Goal: Information Seeking & Learning: Learn about a topic

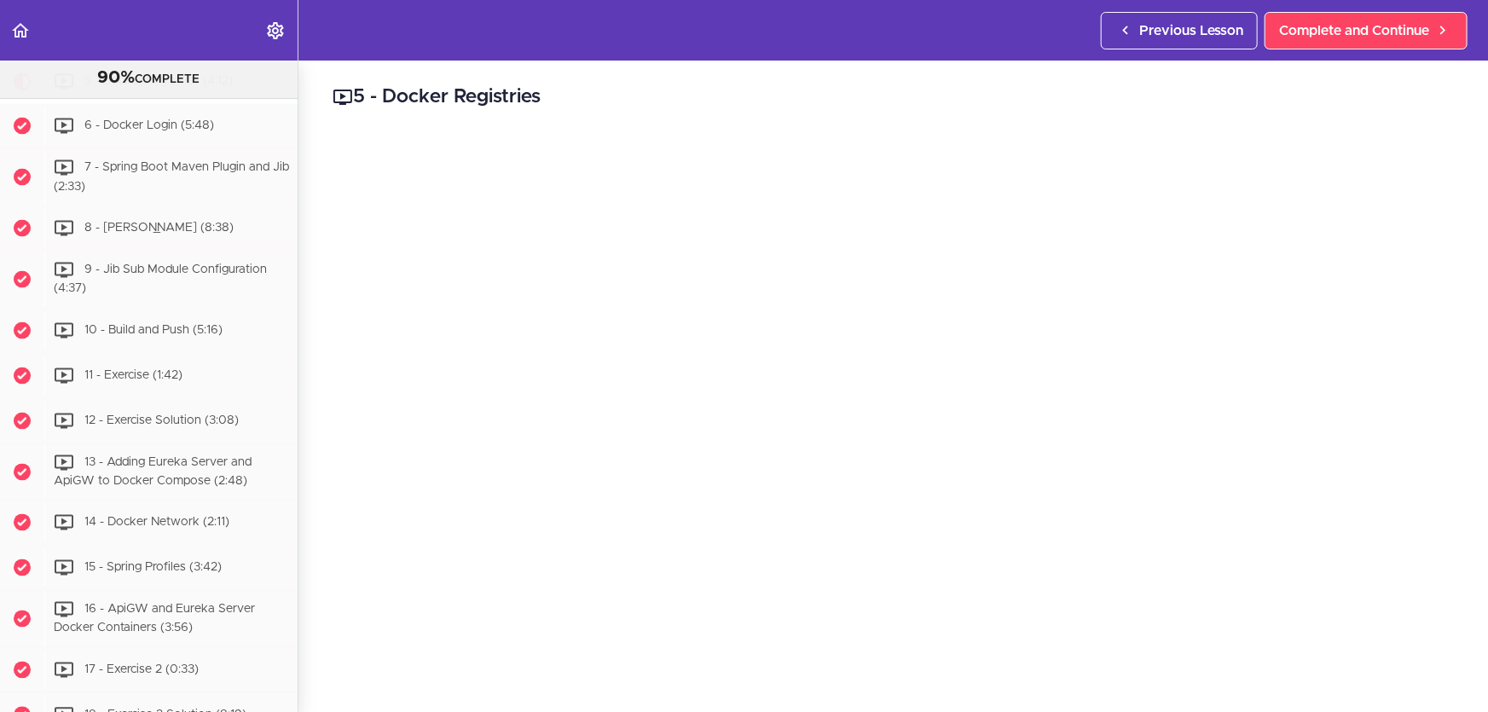
scroll to position [77, 0]
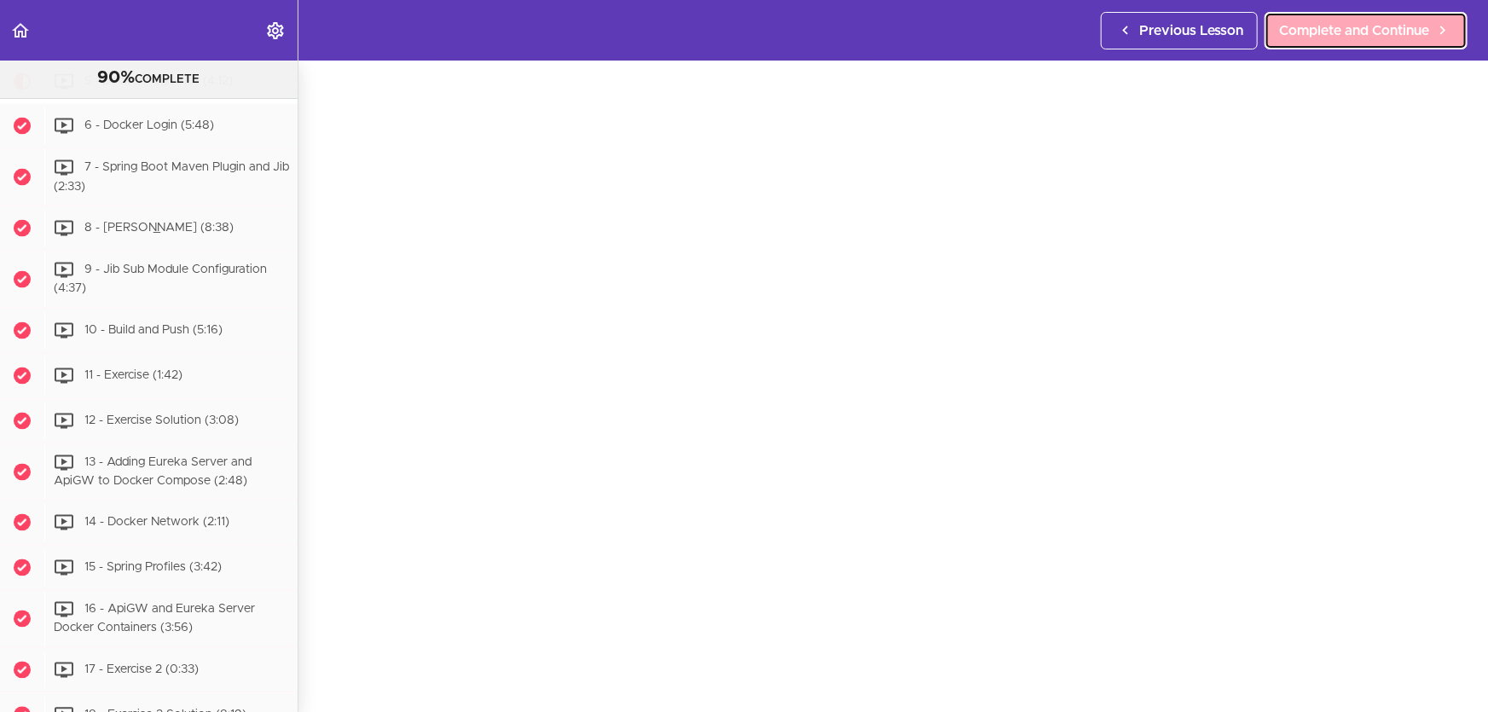
click at [1386, 34] on span "Complete and Continue" at bounding box center [1354, 30] width 150 height 20
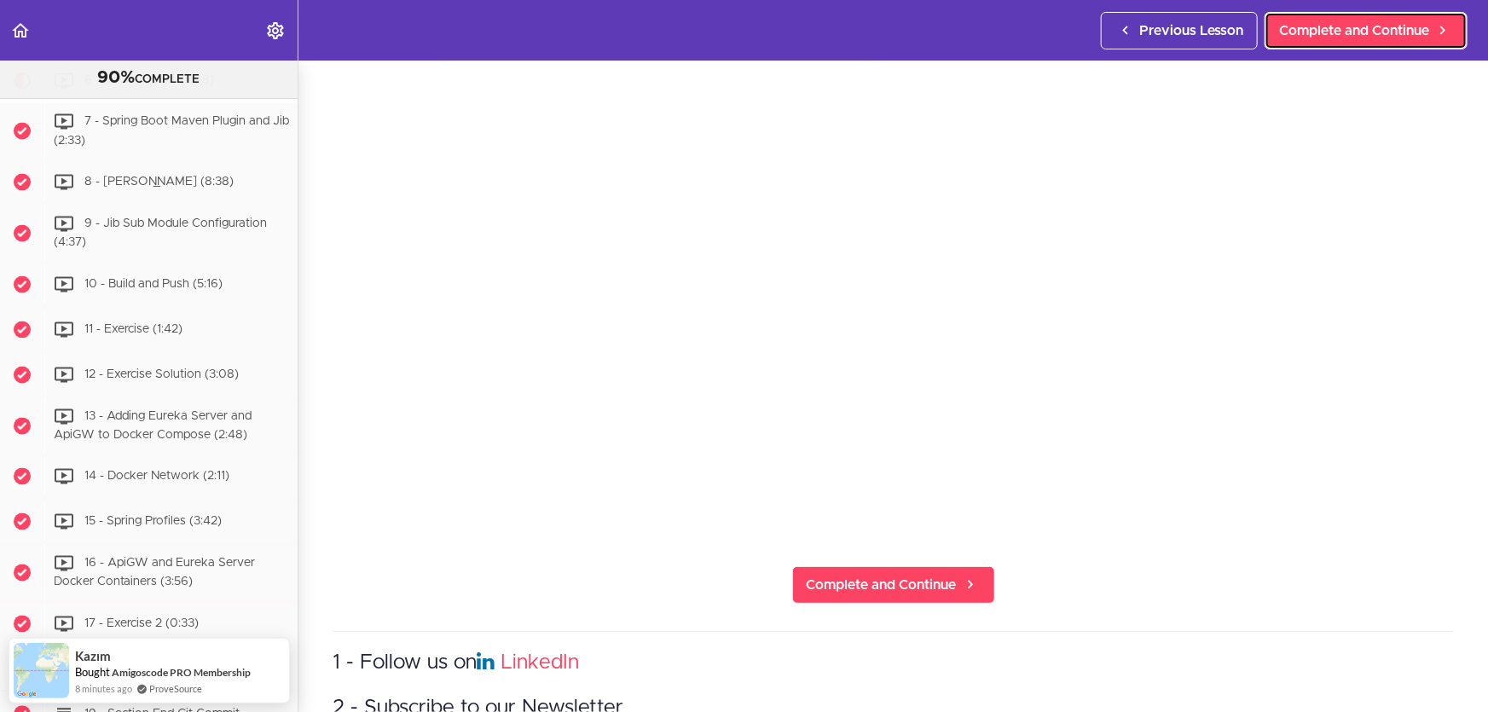
scroll to position [232, 0]
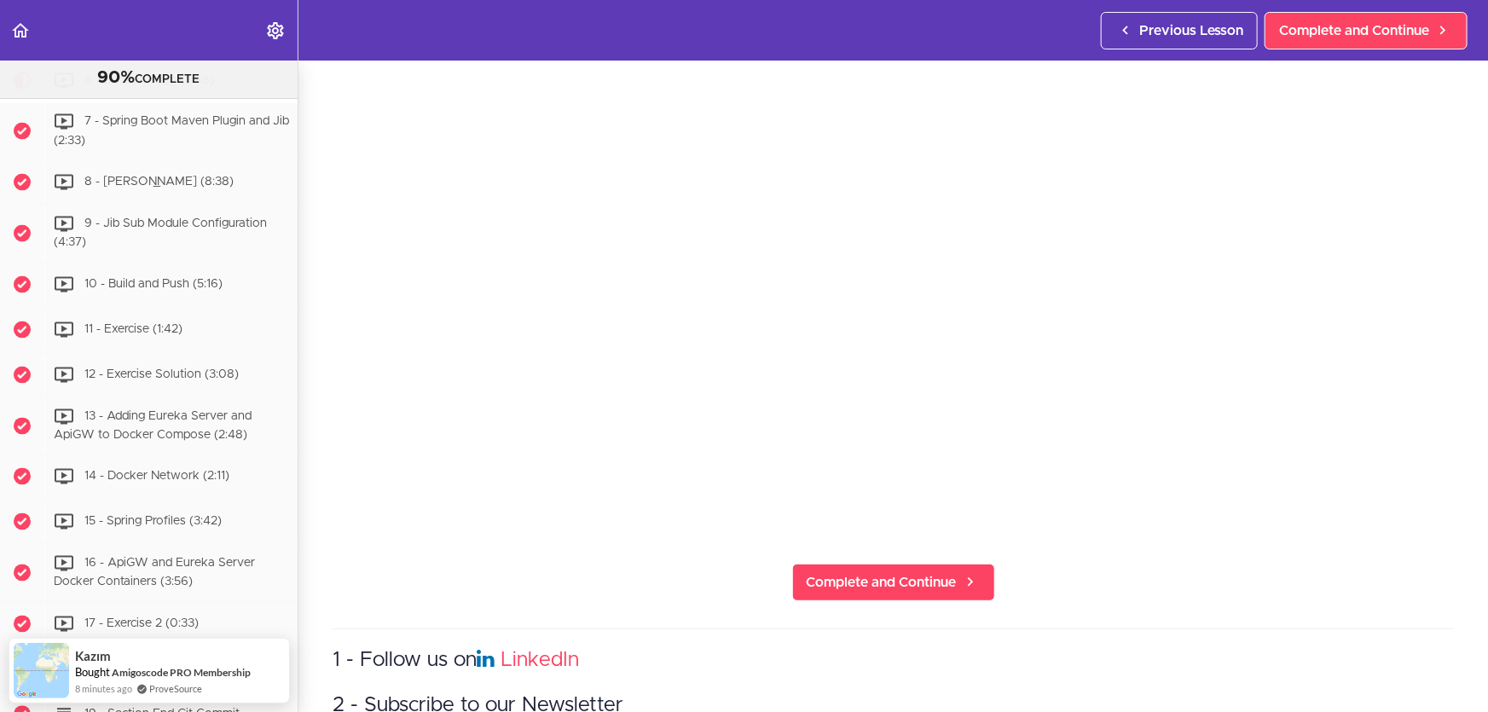
click at [653, 587] on section "Microservices and Distributed Systems 90% COMPLETE Getting Started 1 - Few Word…" at bounding box center [744, 387] width 1488 height 652
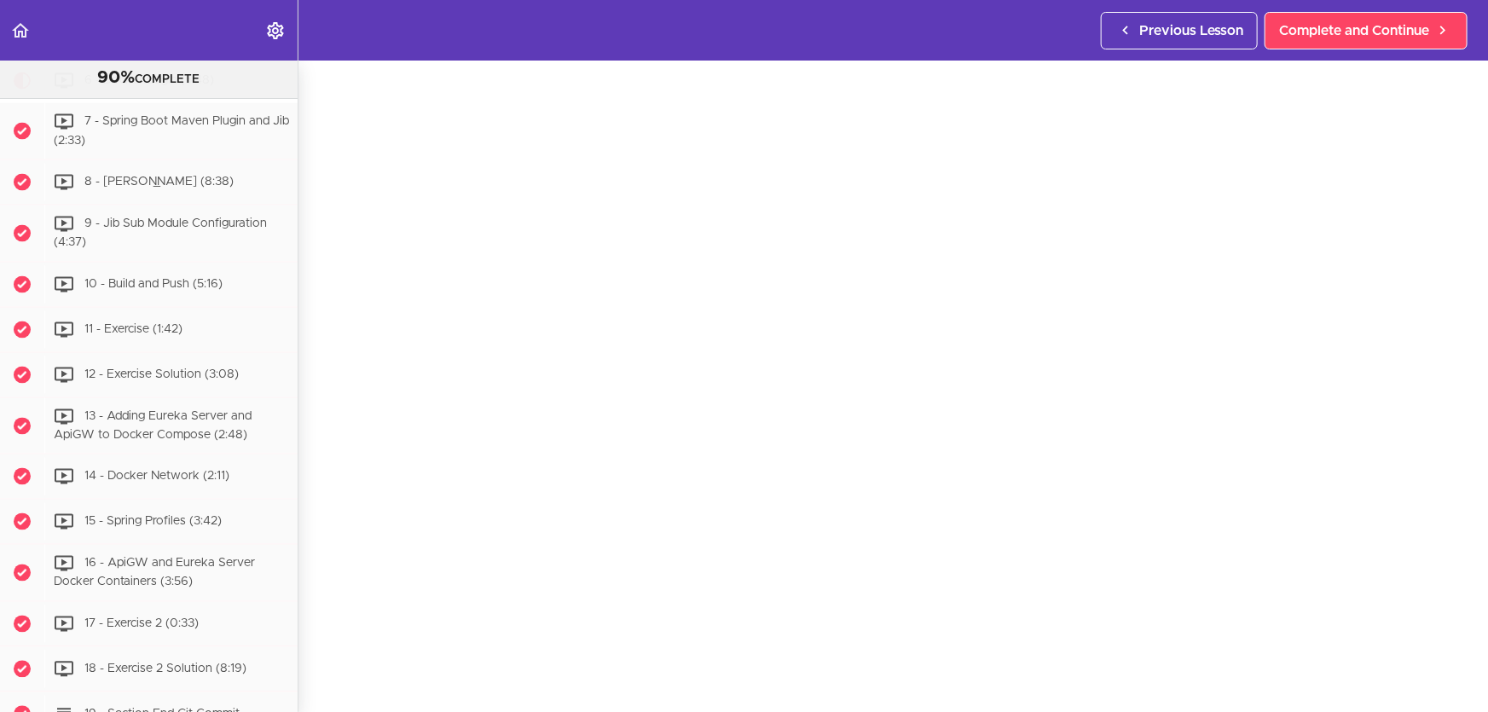
scroll to position [77, 0]
click at [1354, 22] on span "Complete and Continue" at bounding box center [1354, 30] width 150 height 20
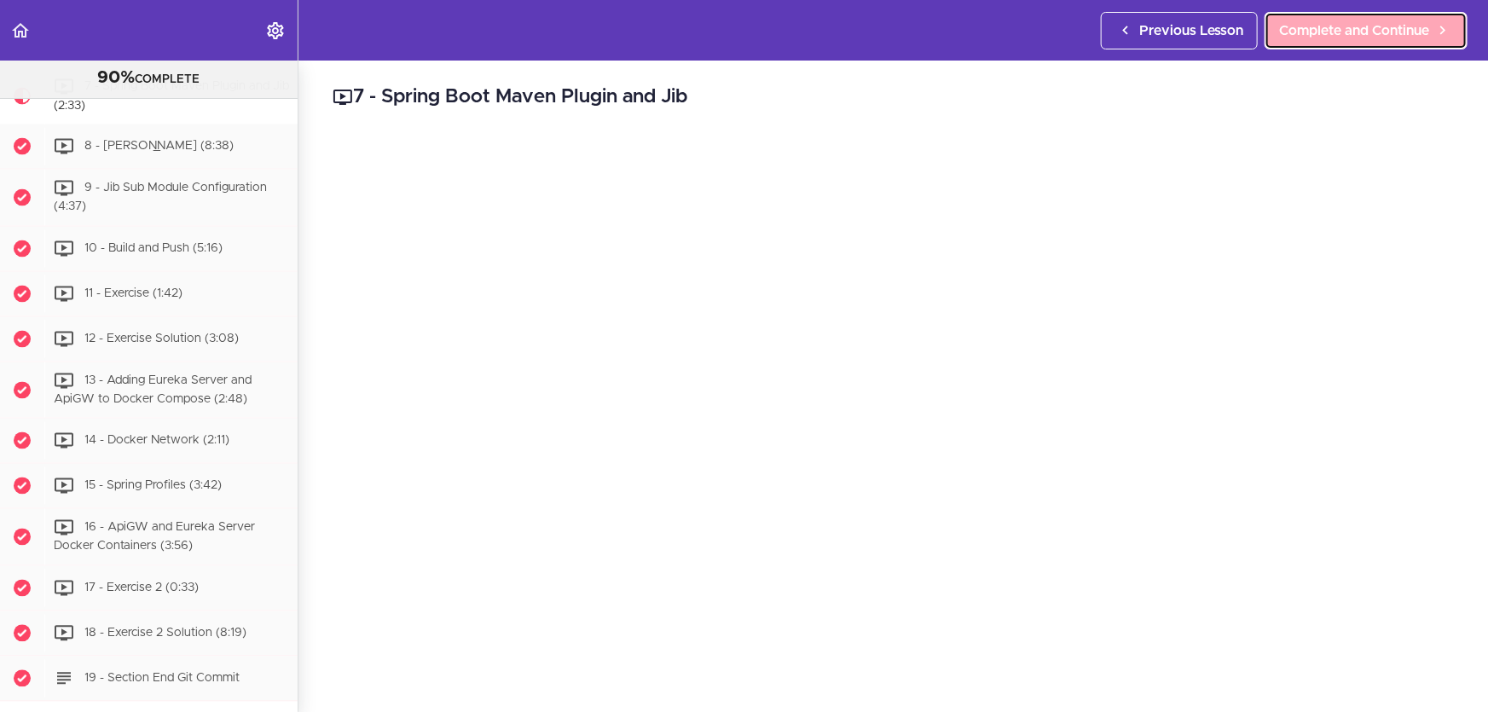
click at [1335, 16] on link "Complete and Continue" at bounding box center [1366, 31] width 203 height 38
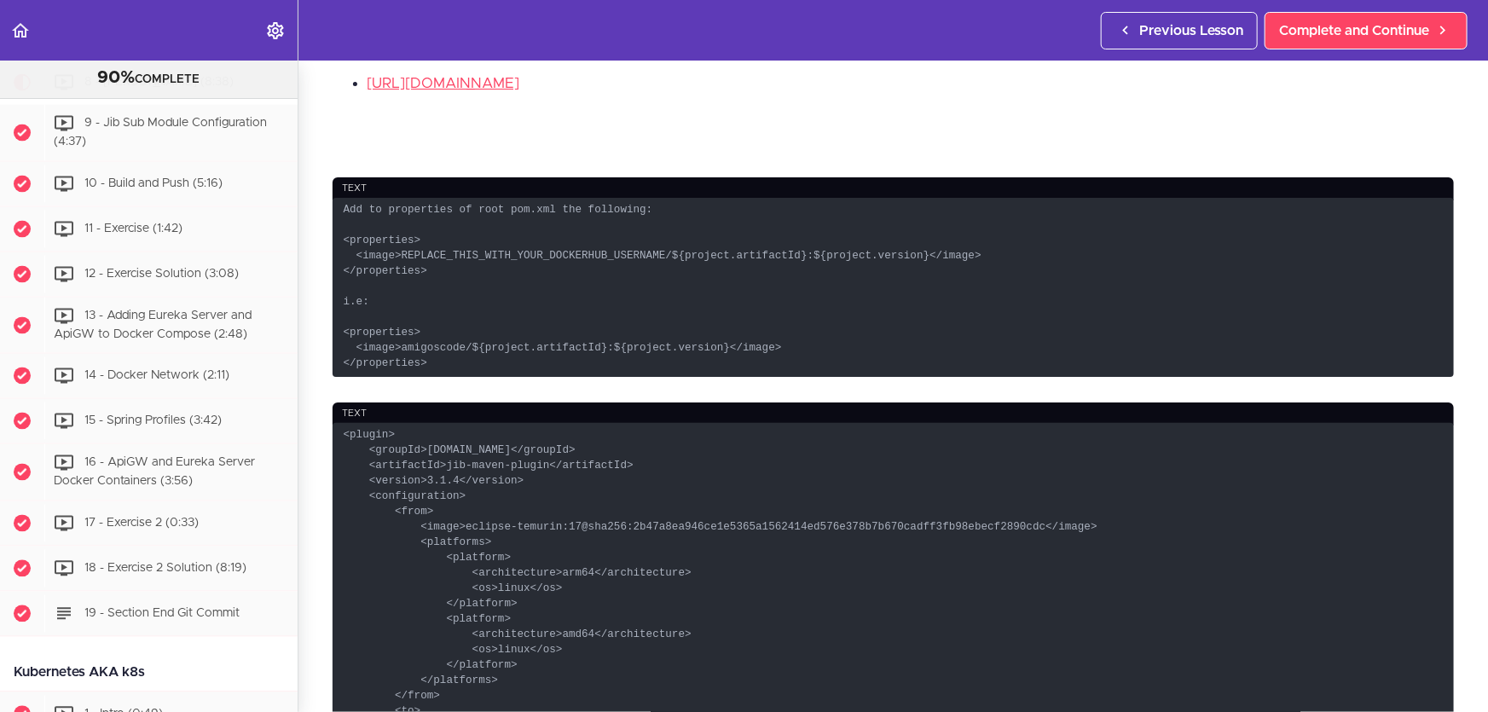
scroll to position [930, 0]
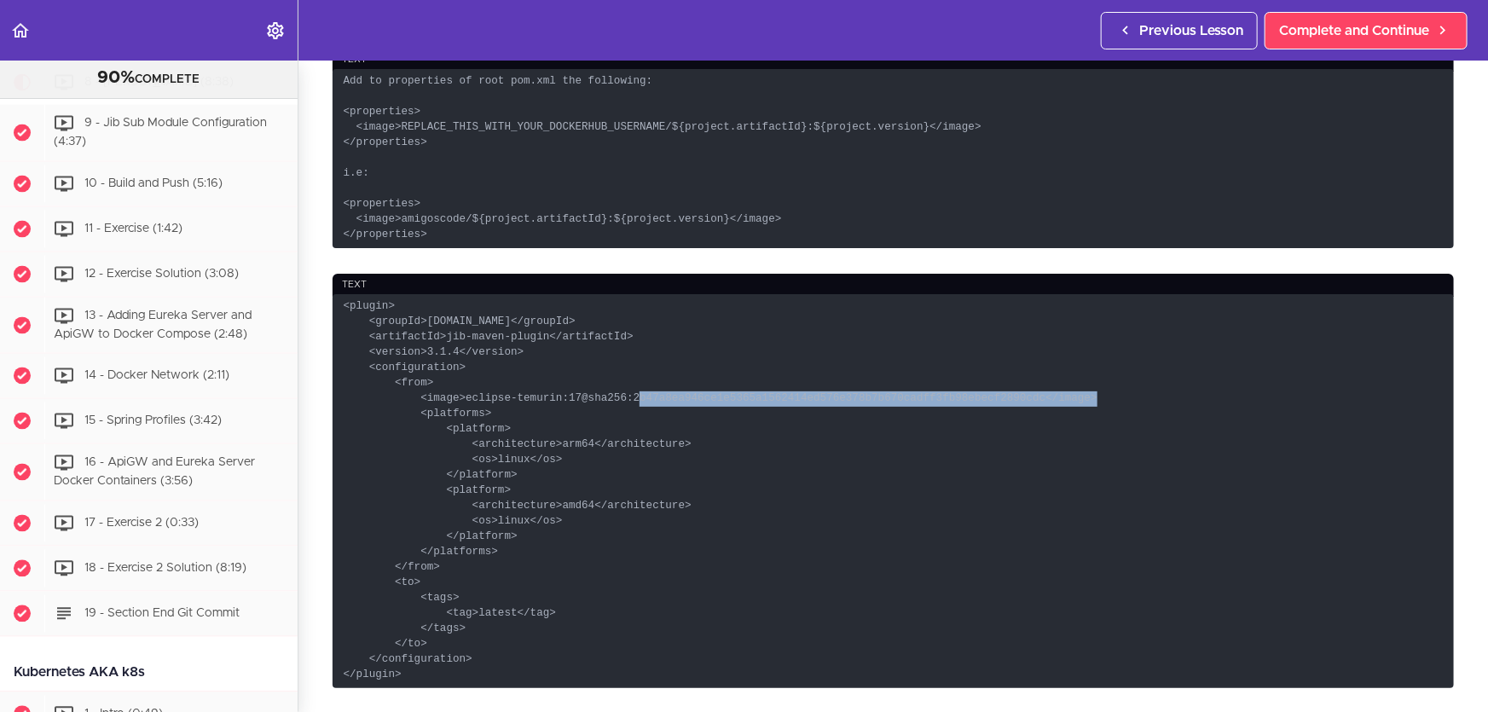
drag, startPoint x: 562, startPoint y: 420, endPoint x: 981, endPoint y: 427, distance: 418.8
click at [981, 427] on code "<plugin> <groupId>[DOMAIN_NAME]</groupId> <artifactId>jib-maven-plugin</artifac…" at bounding box center [893, 491] width 1121 height 394
copy code "@sha256:2b47a8ea946ce1e5365a1562414ed576e378b7b670cadff3fb98ebecf2890cdc"
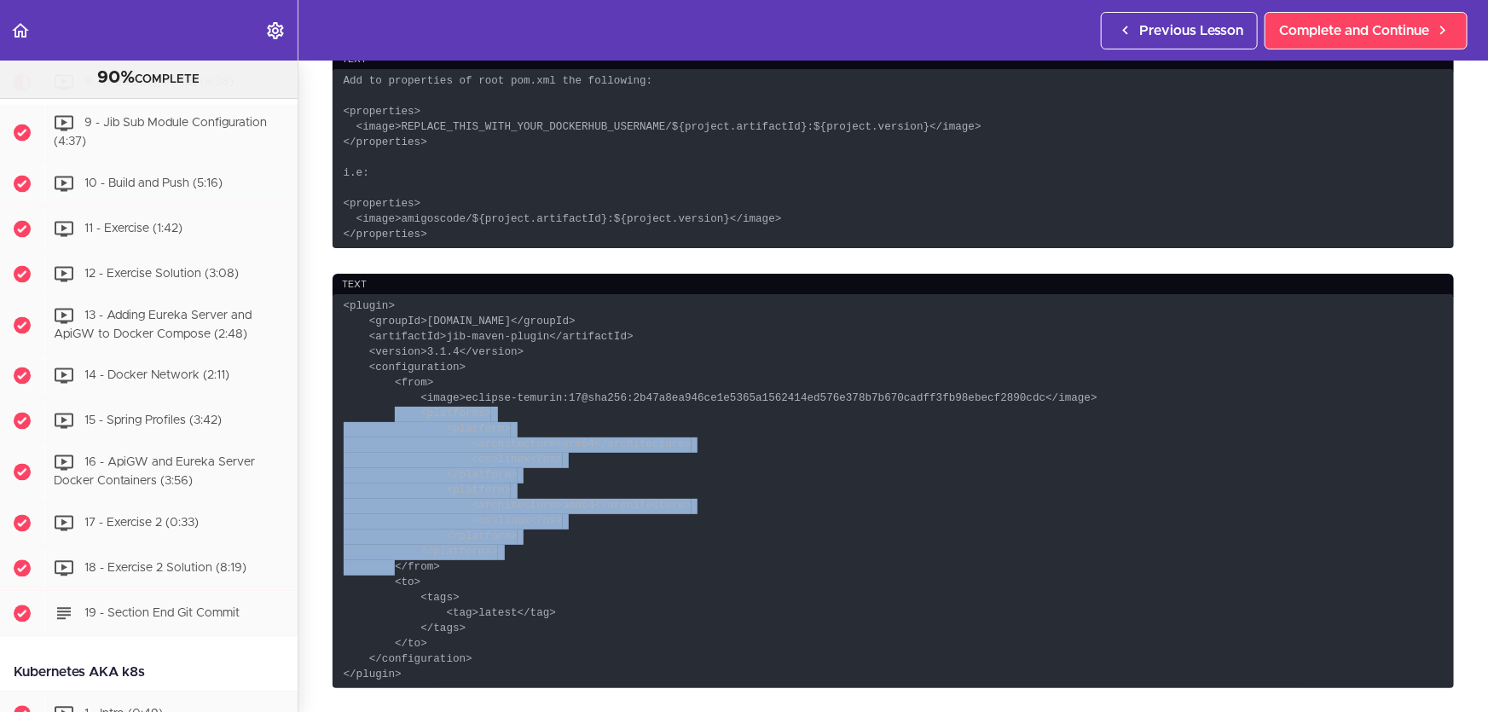
drag, startPoint x: 538, startPoint y: 573, endPoint x: 1084, endPoint y: 420, distance: 566.9
click at [1084, 420] on code "<plugin> <groupId>[DOMAIN_NAME]</groupId> <artifactId>jib-maven-plugin</artifac…" at bounding box center [893, 491] width 1121 height 394
copy code "<platforms> <platform> <architecture>arm64</architecture> <os>linux</os> </plat…"
click at [761, 519] on code "<plugin> <groupId>[DOMAIN_NAME]</groupId> <artifactId>jib-maven-plugin</artifac…" at bounding box center [893, 491] width 1121 height 394
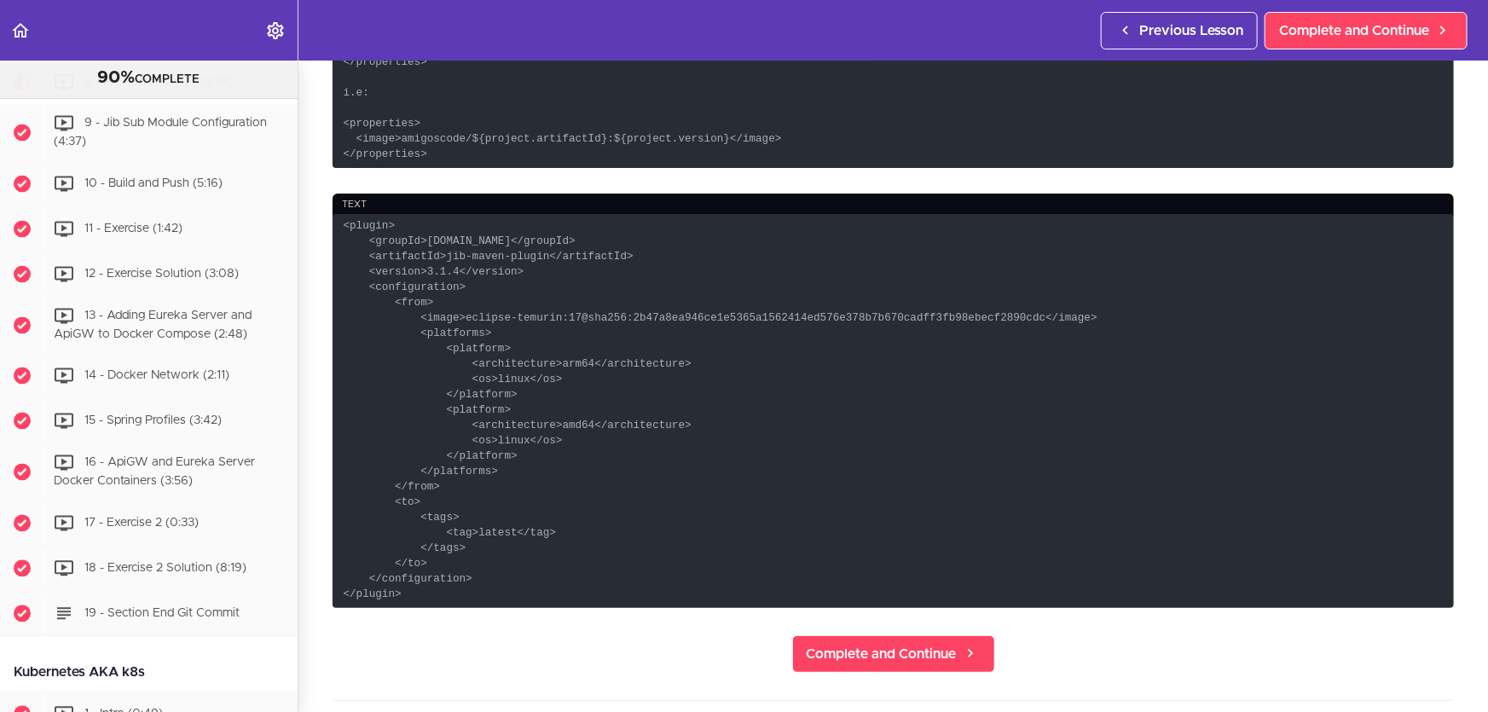
scroll to position [1085, 0]
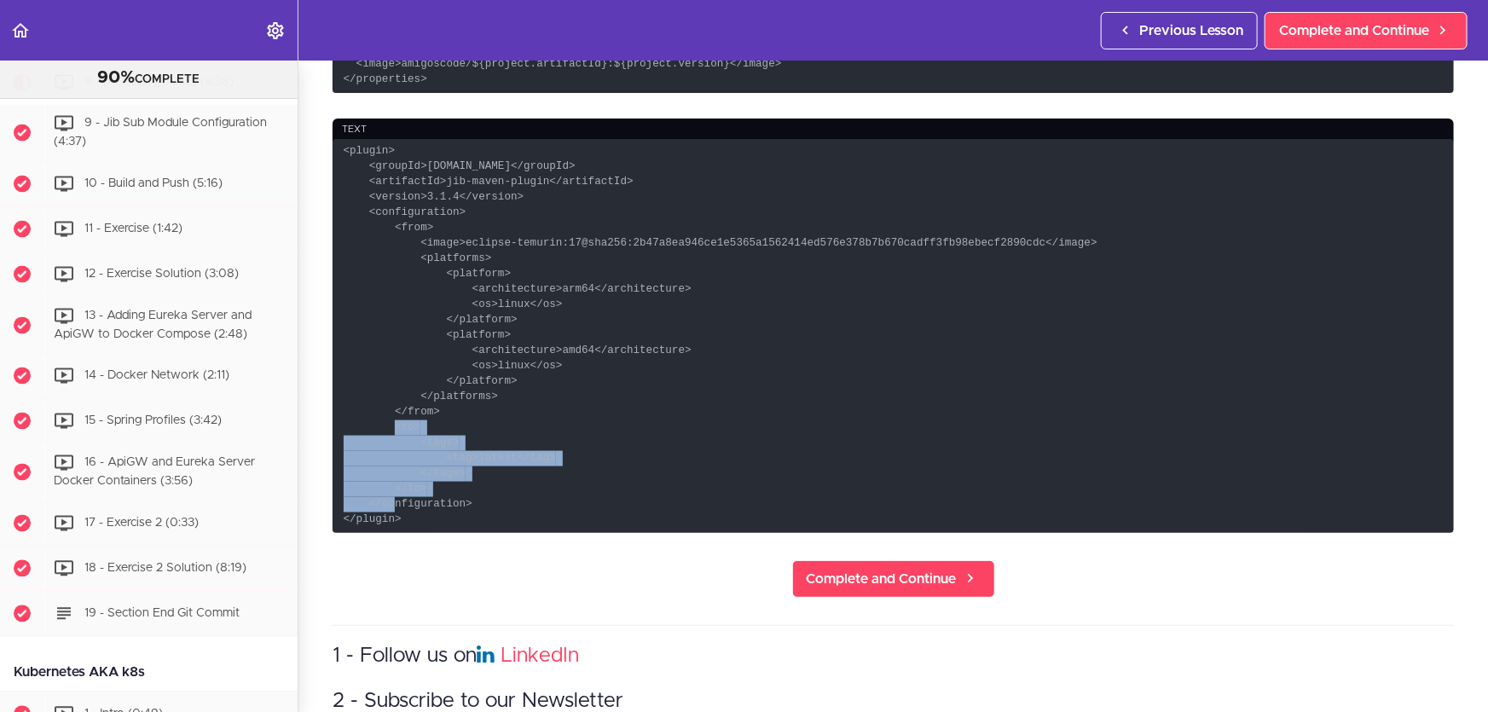
drag, startPoint x: 442, startPoint y: 512, endPoint x: 506, endPoint y: 437, distance: 98.6
click at [506, 437] on code "<plugin> <groupId>[DOMAIN_NAME]</groupId> <artifactId>jib-maven-plugin</artifac…" at bounding box center [893, 336] width 1121 height 394
copy code "<to> <tags> <tag>latest</tag> </tags> </to>"
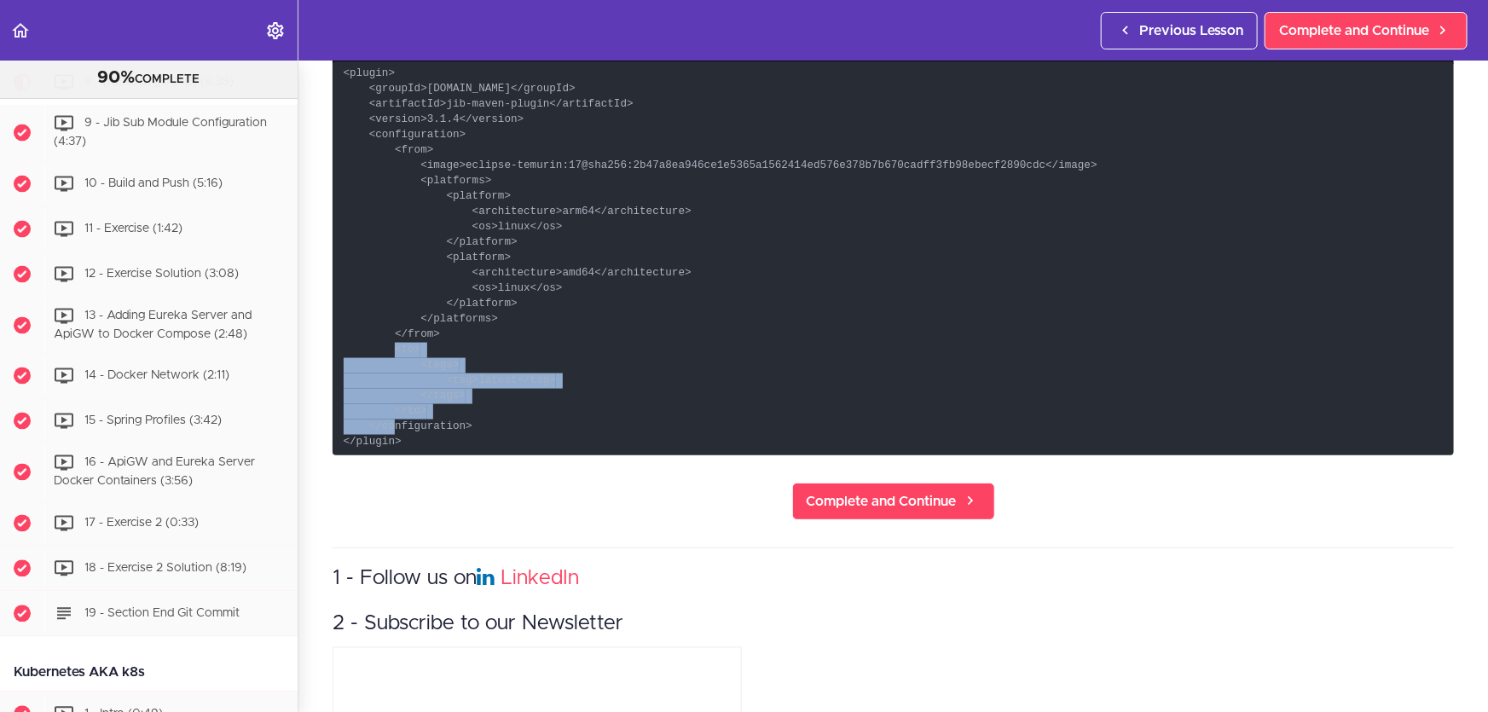
click at [602, 499] on section "Microservices and Distributed Systems 90% COMPLETE Getting Started 1 - Few Word…" at bounding box center [744, 387] width 1488 height 652
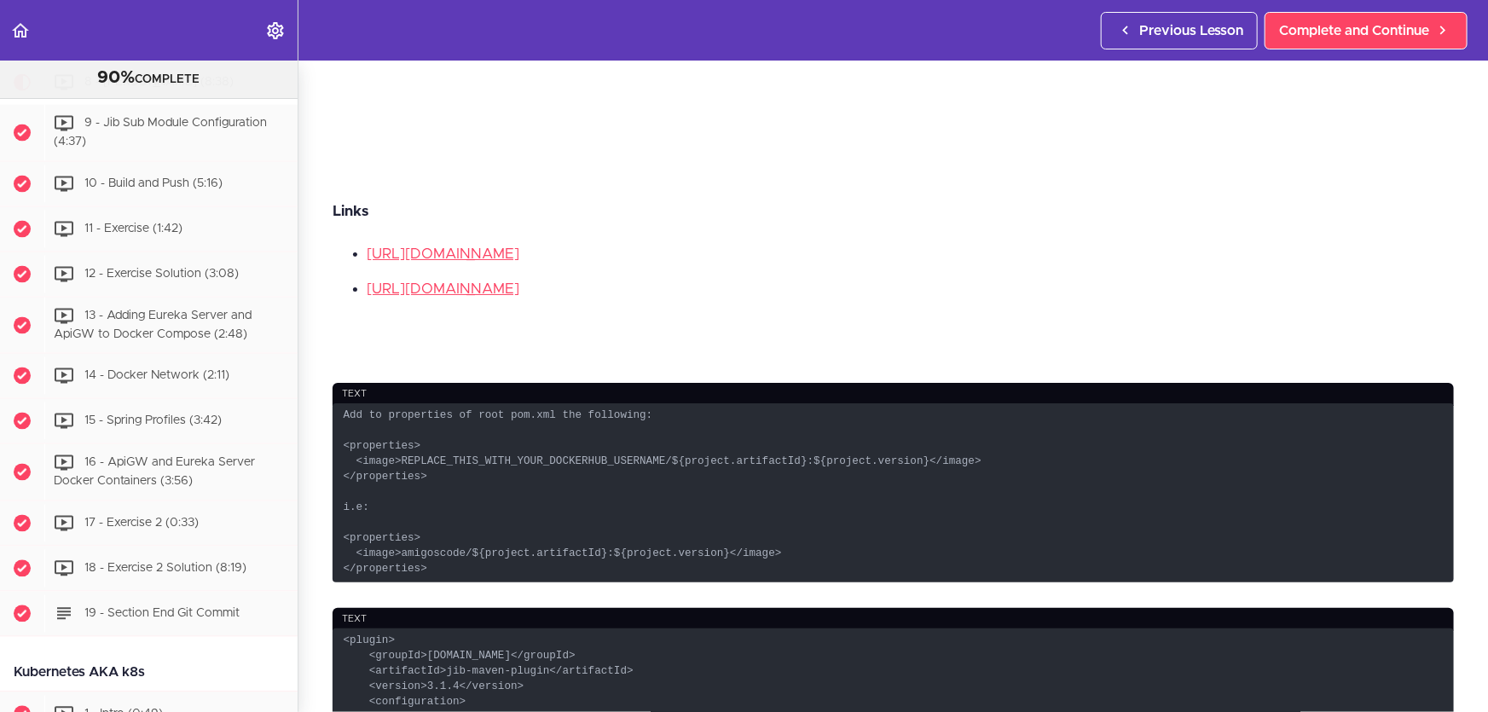
scroll to position [620, 0]
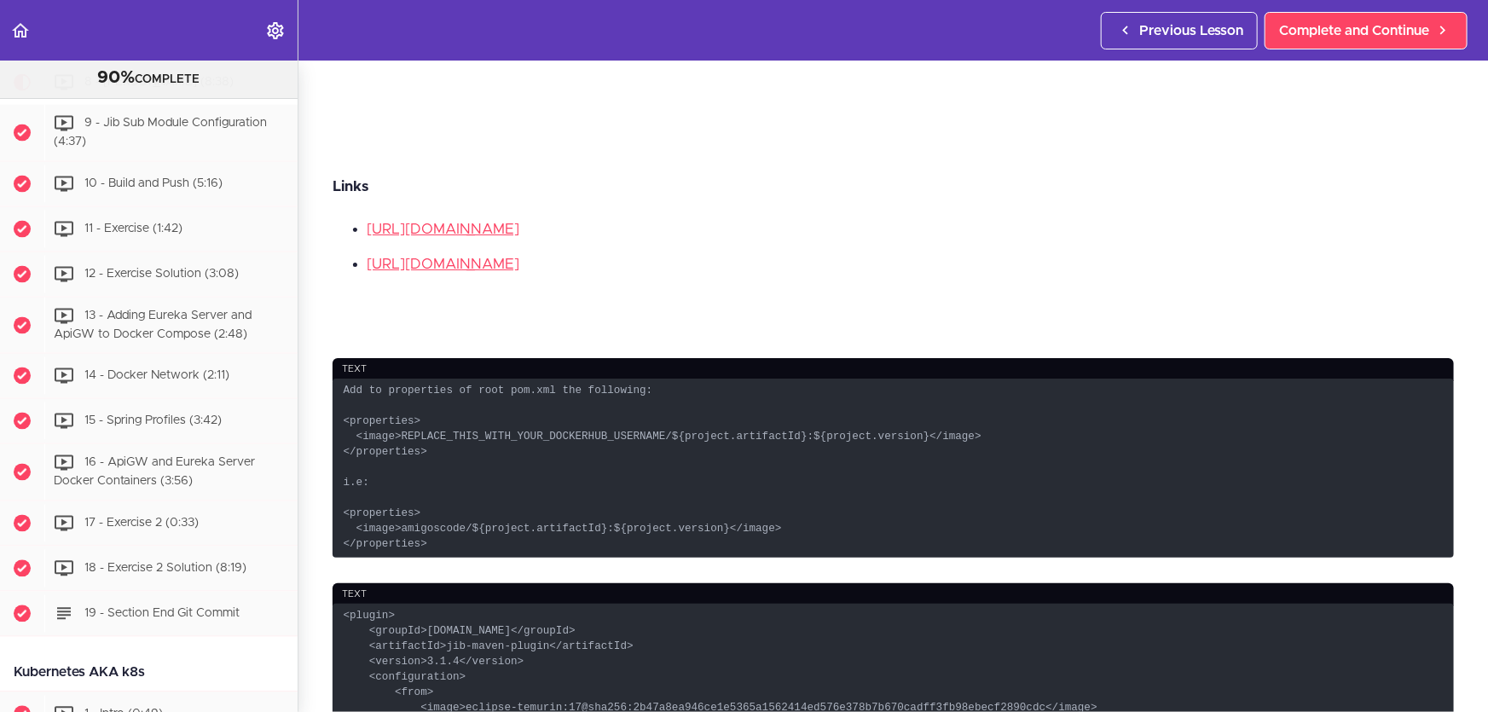
click at [454, 422] on code "Add to properties of root pom.xml the following: <properties> <image>REPLACE_TH…" at bounding box center [893, 468] width 1121 height 179
click at [443, 422] on div at bounding box center [443, 422] width 0 height 0
click at [403, 426] on code "Add to properties of root pom.xml the following: <properties> <image>REPLACE_TH…" at bounding box center [893, 468] width 1121 height 179
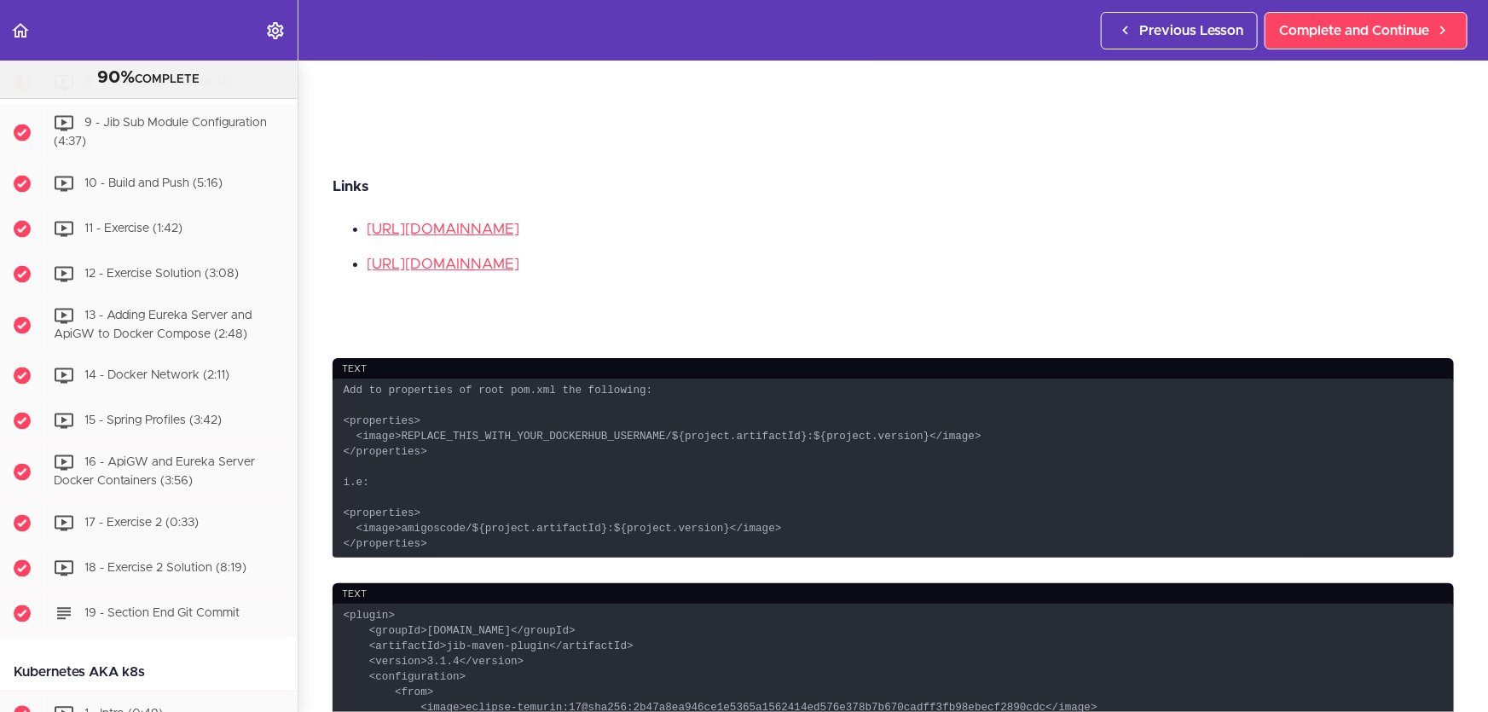
click at [403, 426] on code "Add to properties of root pom.xml the following: <properties> <image>REPLACE_TH…" at bounding box center [893, 468] width 1121 height 179
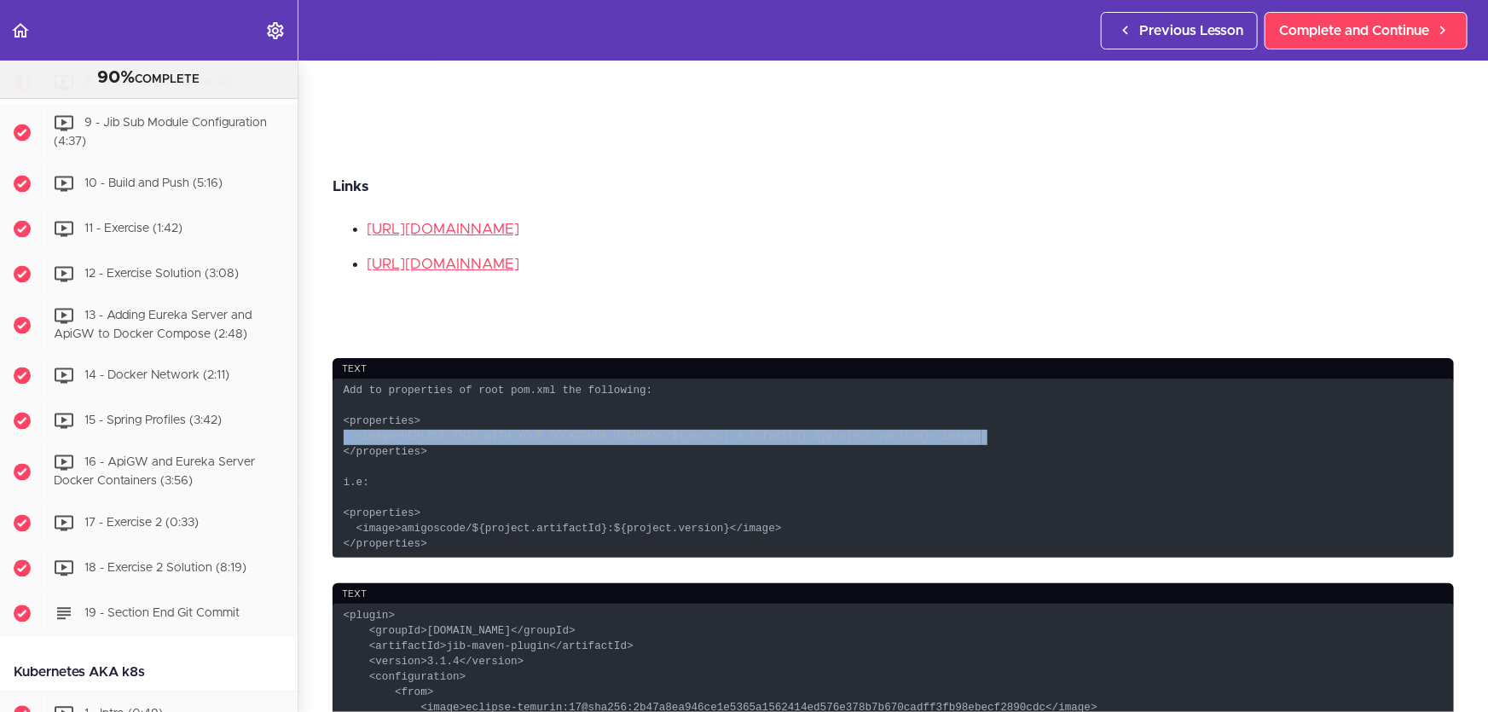
click at [403, 426] on code "Add to properties of root pom.xml the following: <properties> <image>REPLACE_TH…" at bounding box center [893, 468] width 1121 height 179
copy code "<image>REPLACE_THIS_WITH_YOUR_DOCKERHUB_USERNAME/${project.artifactId}:${projec…"
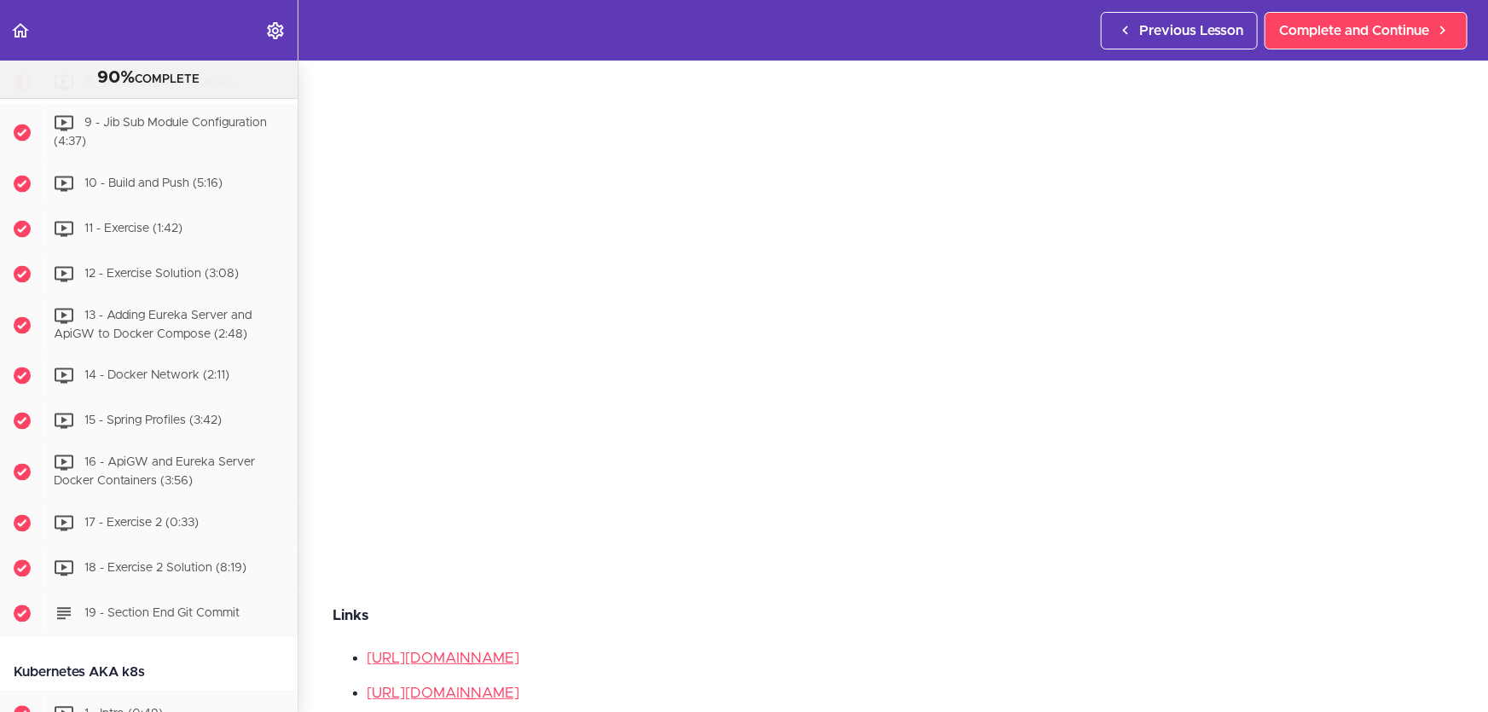
scroll to position [0, 0]
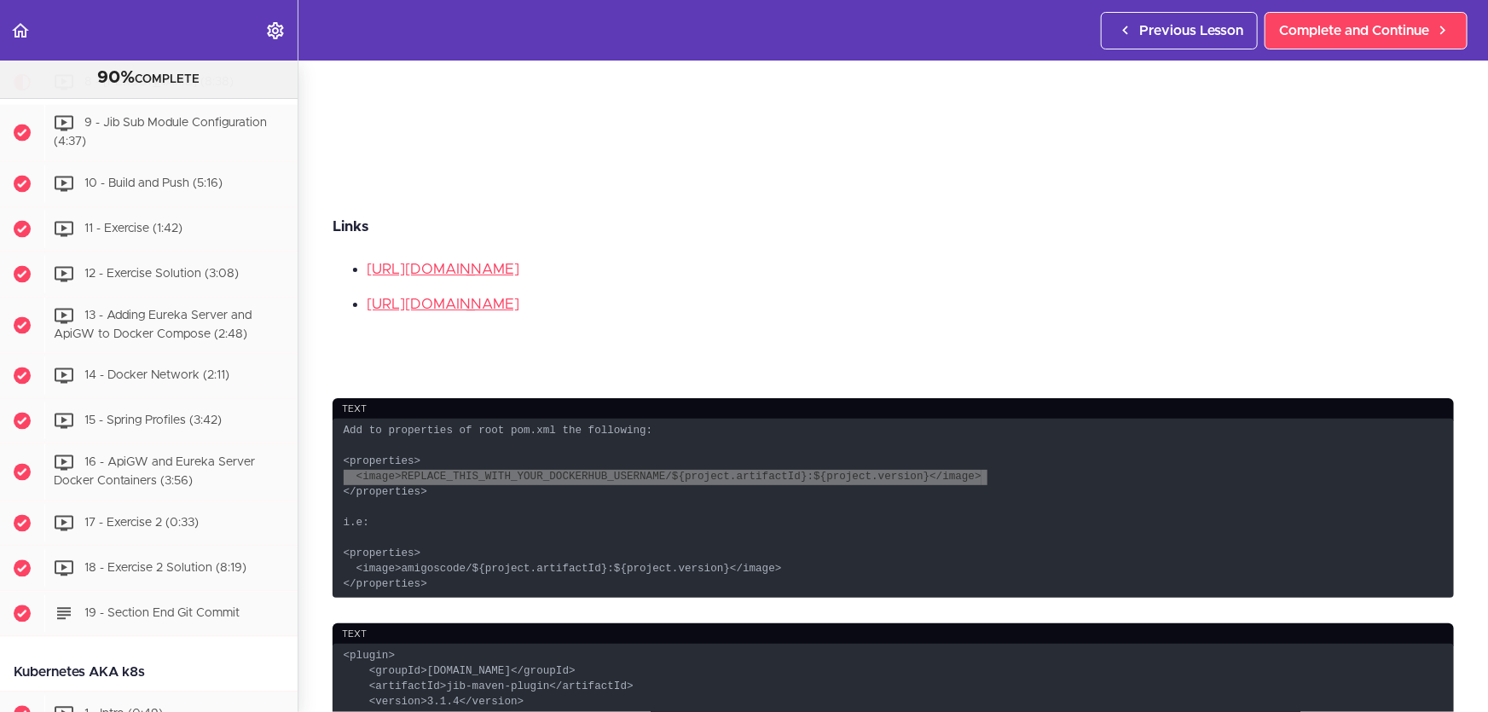
scroll to position [775, 0]
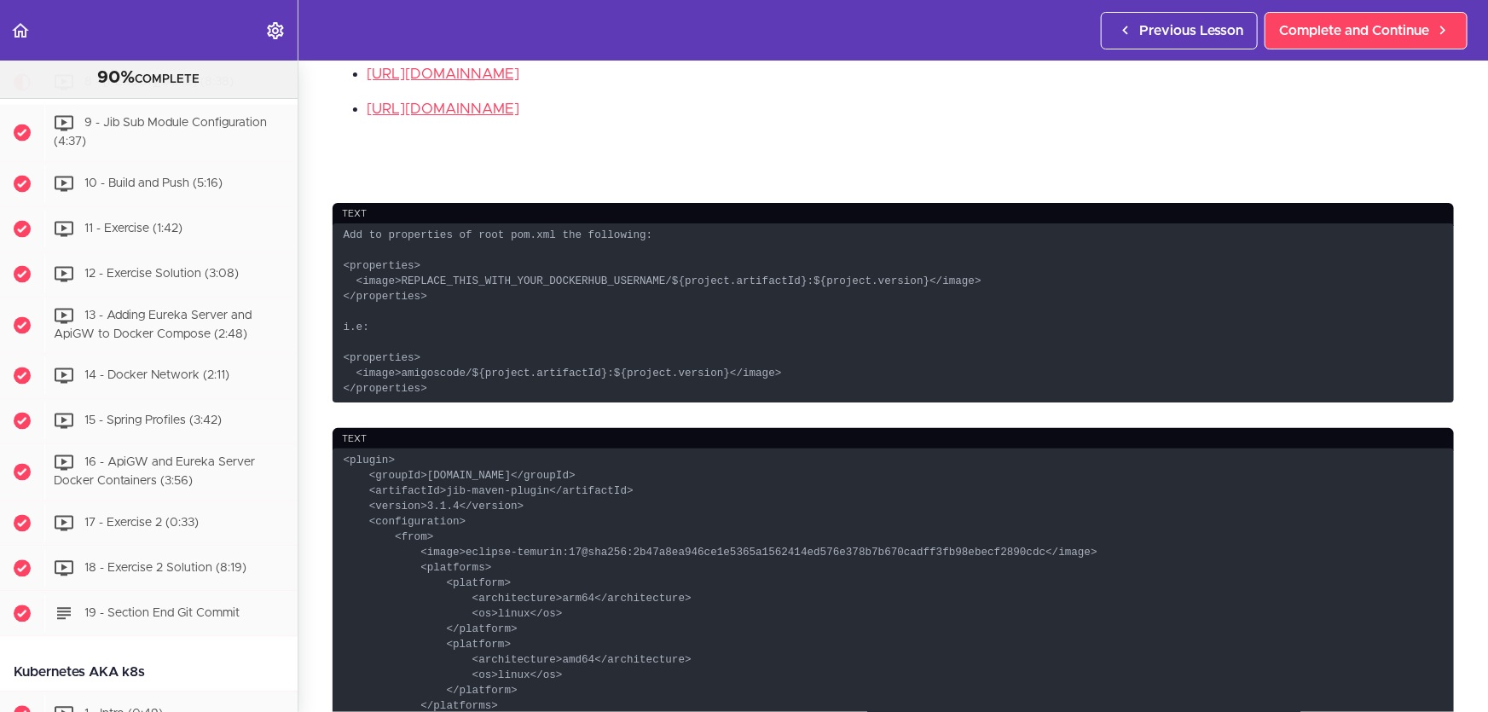
click at [657, 364] on code "Add to properties of root pom.xml the following: <properties> <image>REPLACE_TH…" at bounding box center [893, 312] width 1121 height 179
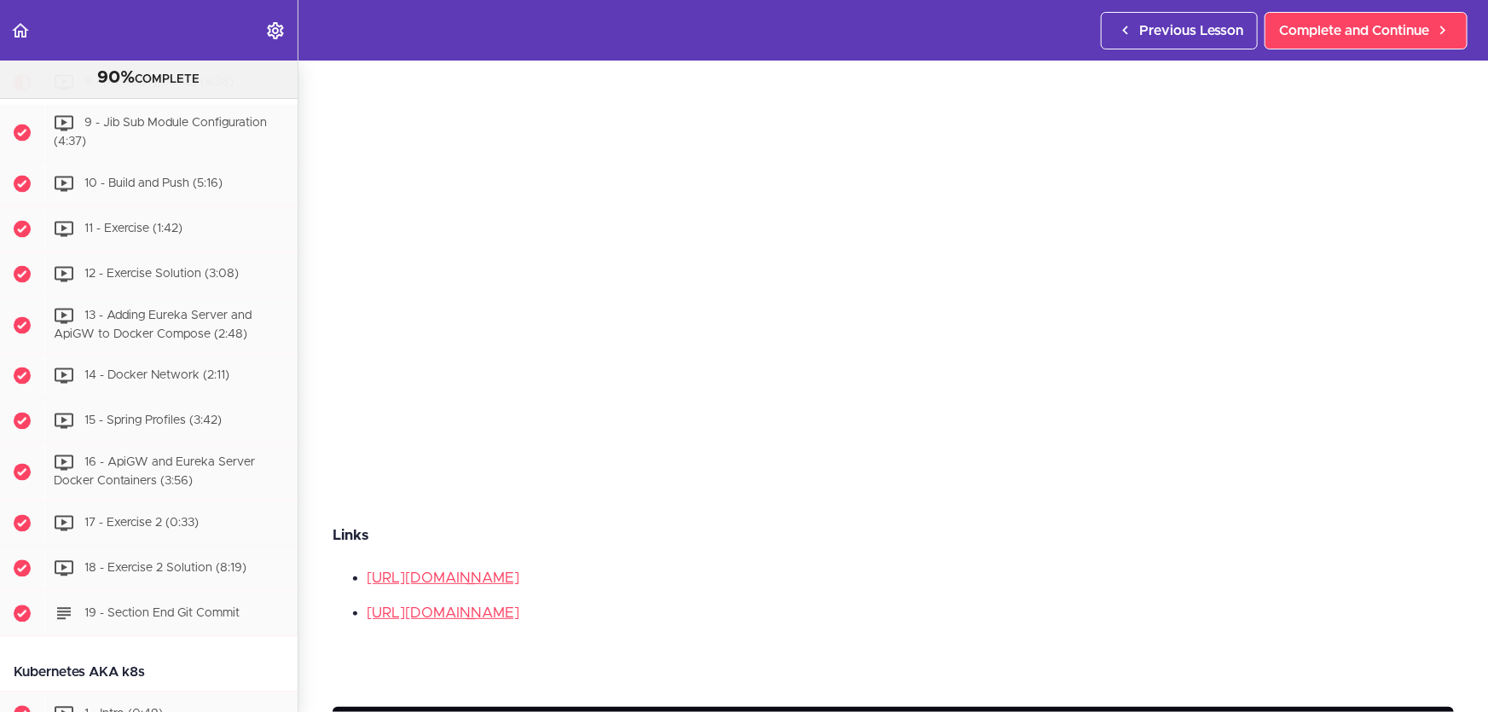
scroll to position [33, 0]
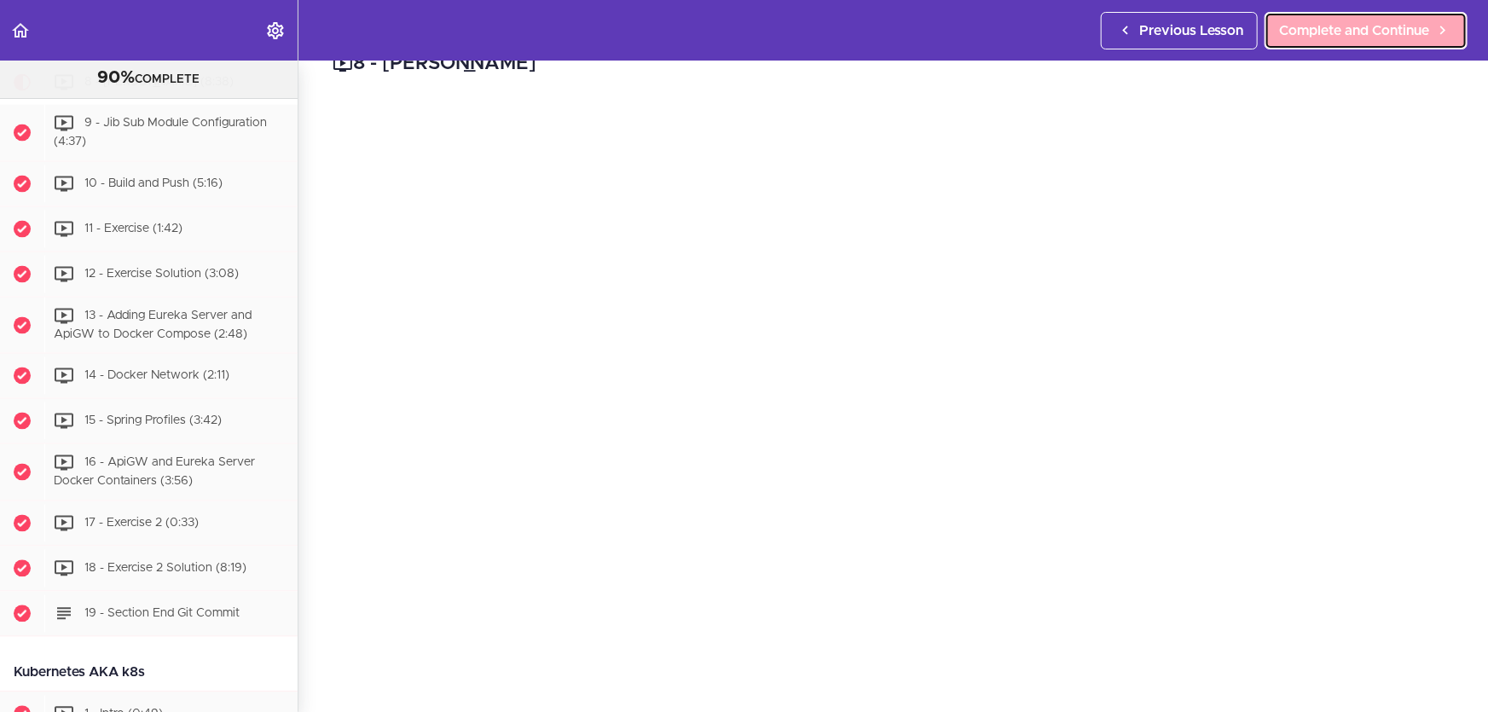
click at [1390, 43] on link "Complete and Continue" at bounding box center [1366, 31] width 203 height 38
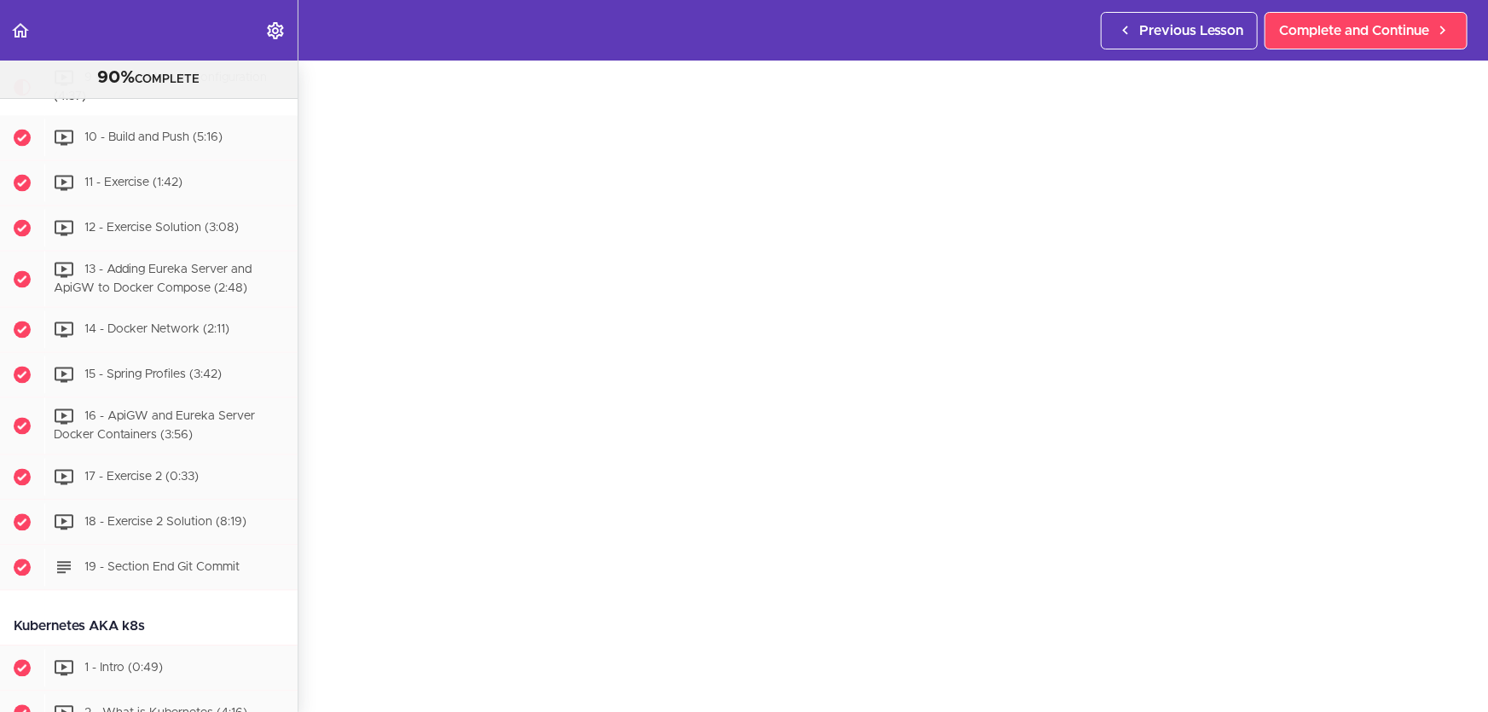
scroll to position [542, 0]
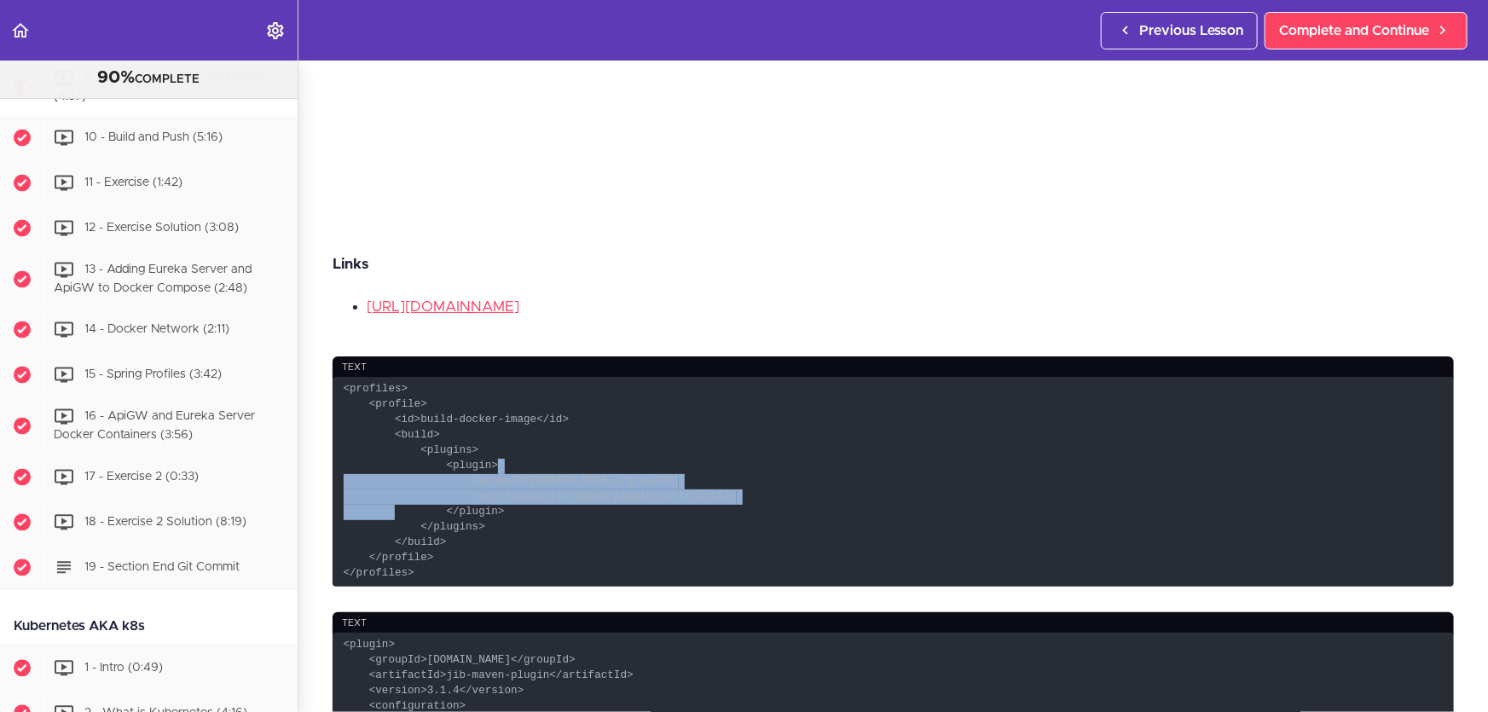
drag, startPoint x: 724, startPoint y: 493, endPoint x: 732, endPoint y: 457, distance: 36.6
click at [732, 457] on code "<profiles> <profile> <id>build-docker-image</id> <build> <plugins> <plugin> <gr…" at bounding box center [893, 482] width 1121 height 210
copy code "<groupId>[DOMAIN_NAME]</groupId> <artifactId>jib-maven-plugin</artifactId>"
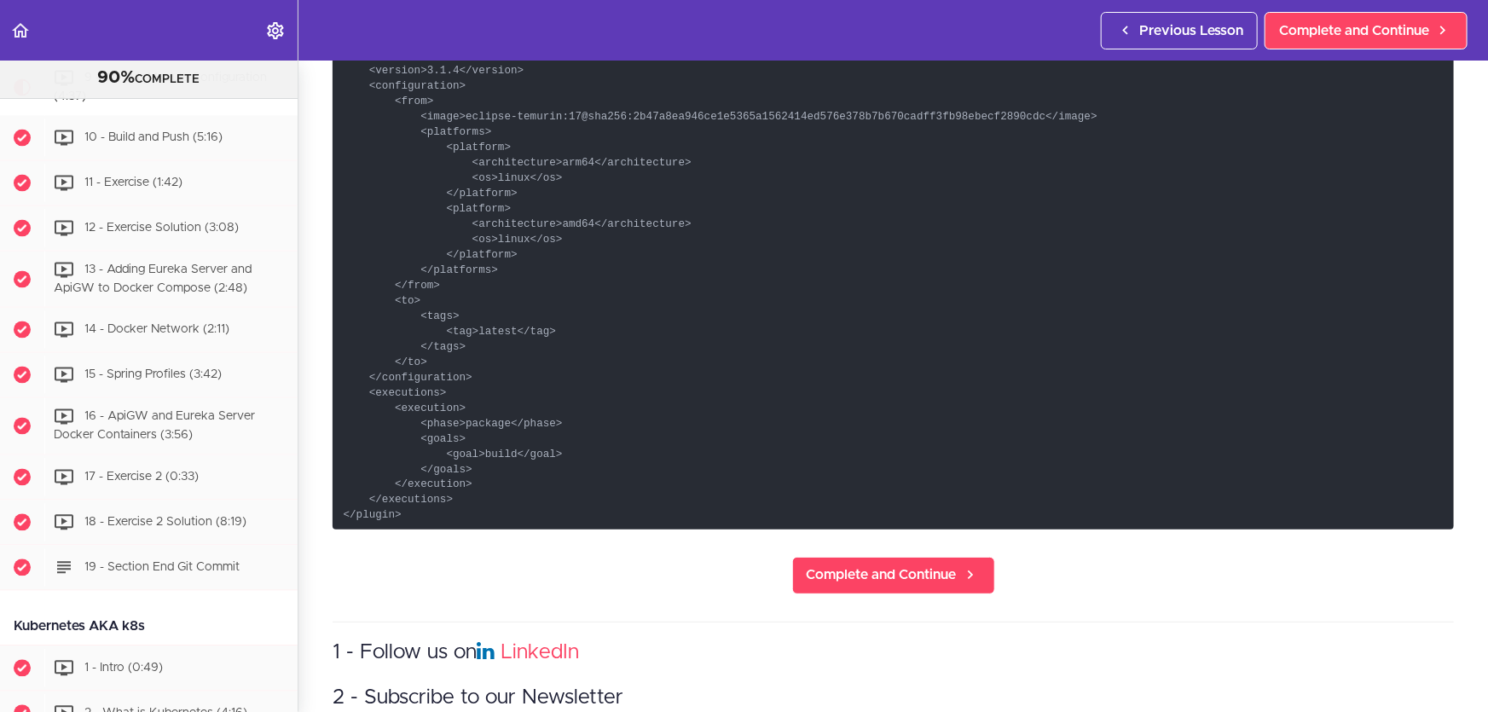
scroll to position [1085, 0]
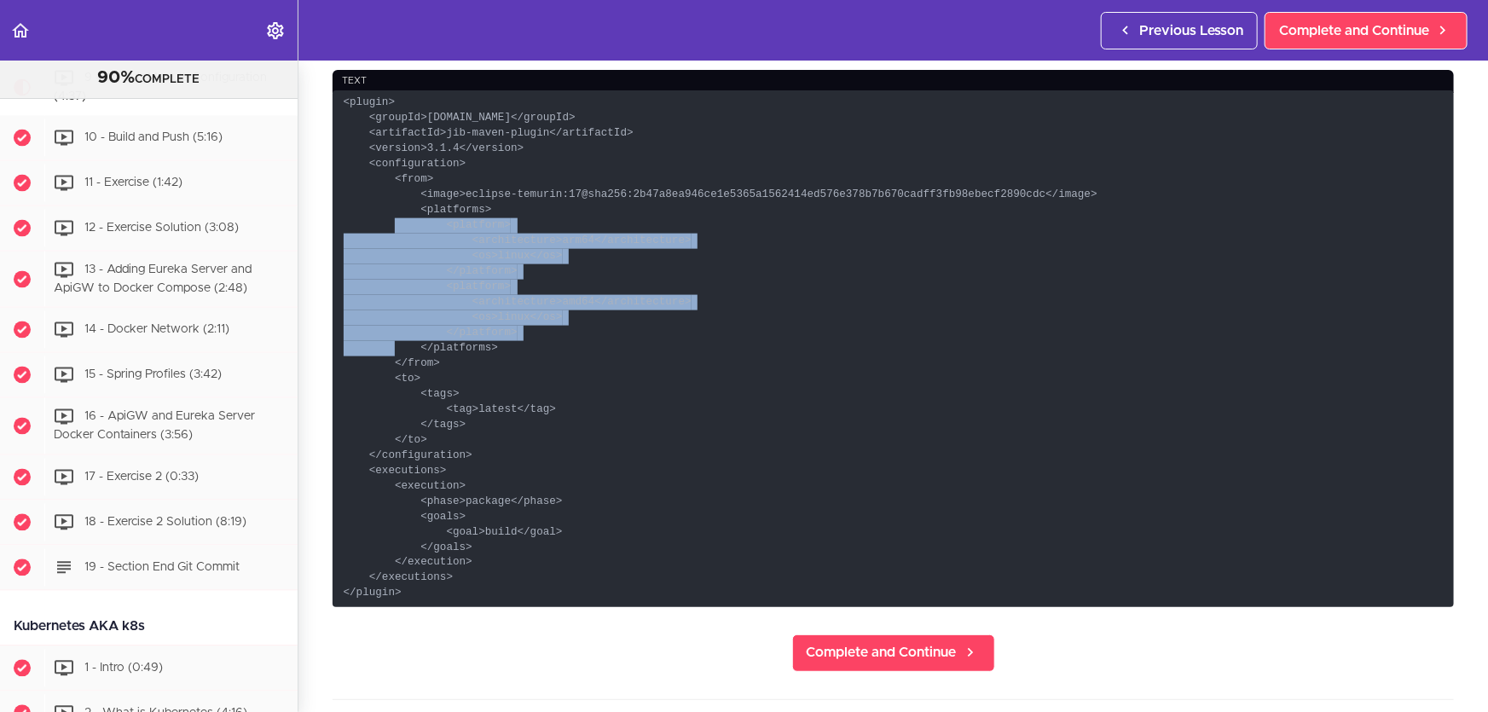
drag, startPoint x: 519, startPoint y: 325, endPoint x: 547, endPoint y: 202, distance: 126.0
click at [547, 202] on code "<plugin> <groupId>[DOMAIN_NAME]</groupId> <artifactId>jib-maven-plugin</artifac…" at bounding box center [893, 348] width 1121 height 517
copy code "<platform> <architecture>arm64</architecture> <os>linux</os> </platform> <platf…"
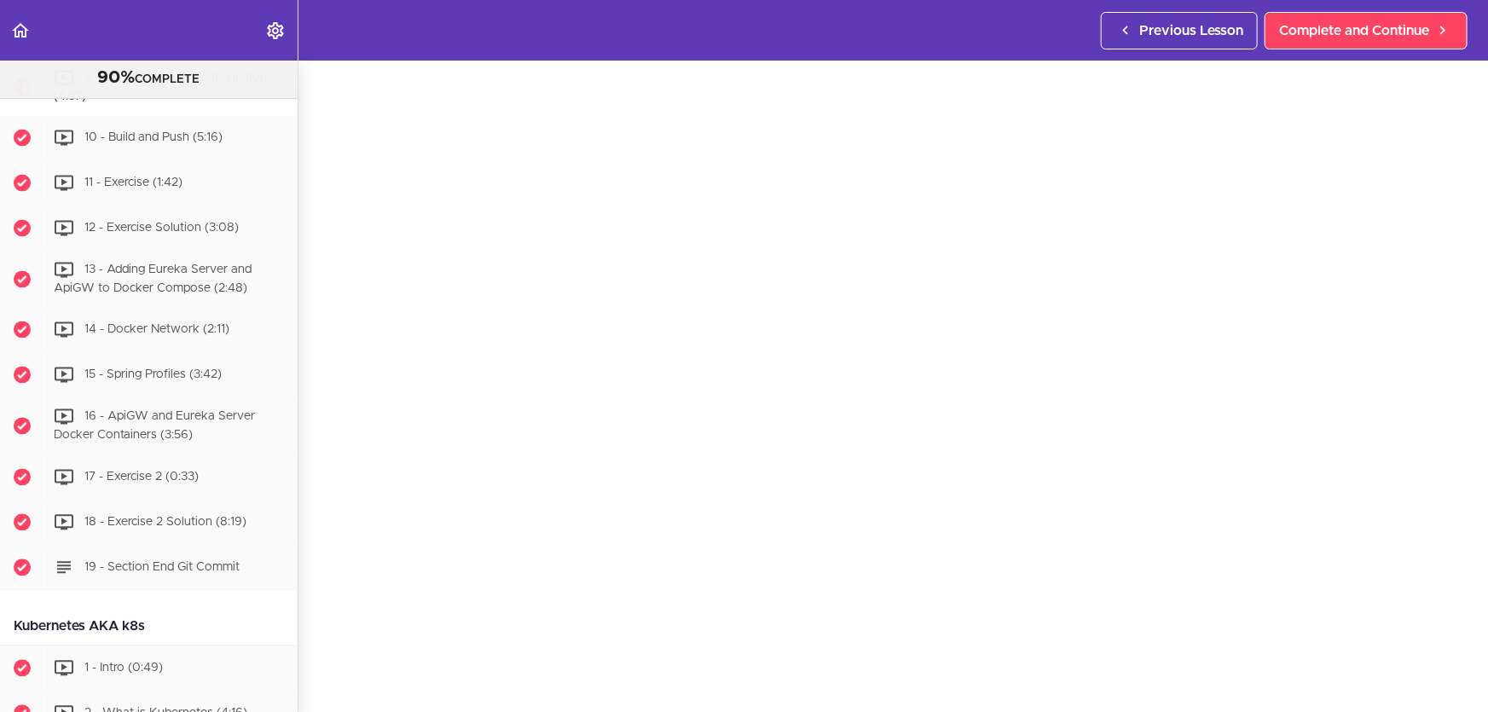
scroll to position [77, 0]
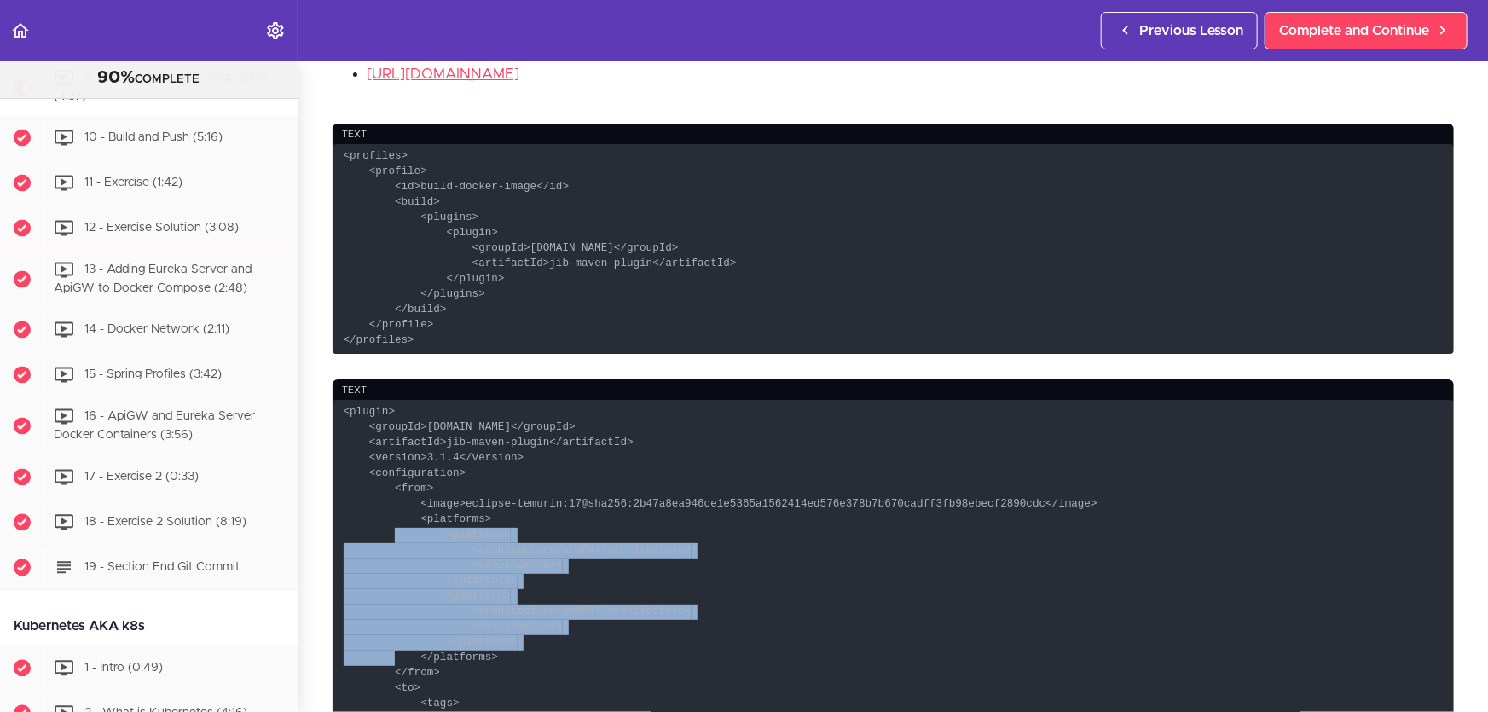
click at [569, 538] on code "<plugin> <groupId>[DOMAIN_NAME]</groupId> <artifactId>jib-maven-plugin</artifac…" at bounding box center [893, 658] width 1121 height 517
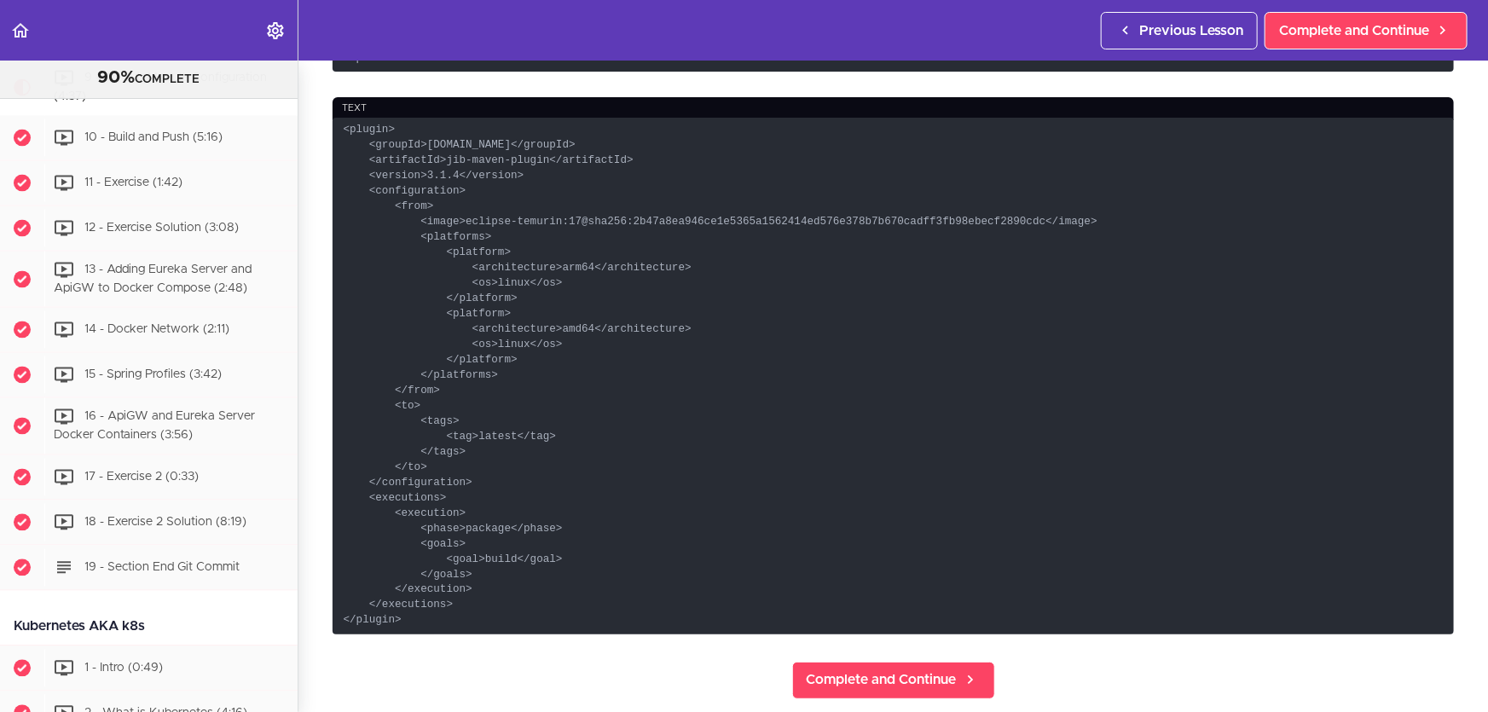
scroll to position [1085, 0]
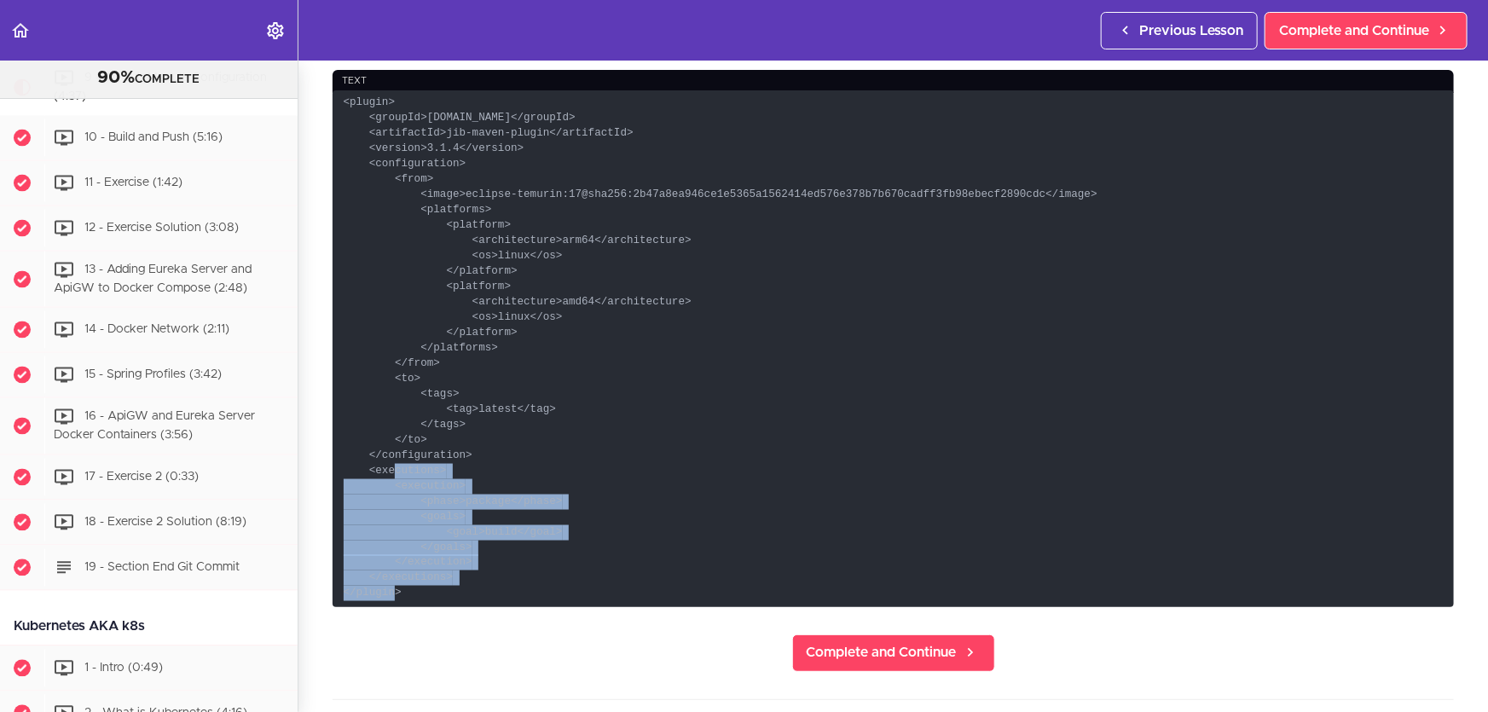
drag, startPoint x: 464, startPoint y: 570, endPoint x: 530, endPoint y: 452, distance: 135.5
click at [530, 452] on code "<plugin> <groupId>[DOMAIN_NAME]</groupId> <artifactId>jib-maven-plugin</artifac…" at bounding box center [893, 348] width 1121 height 517
copy code "<executions> <execution> <phase>package</phase> <goals> <goal>build</goal> </go…"
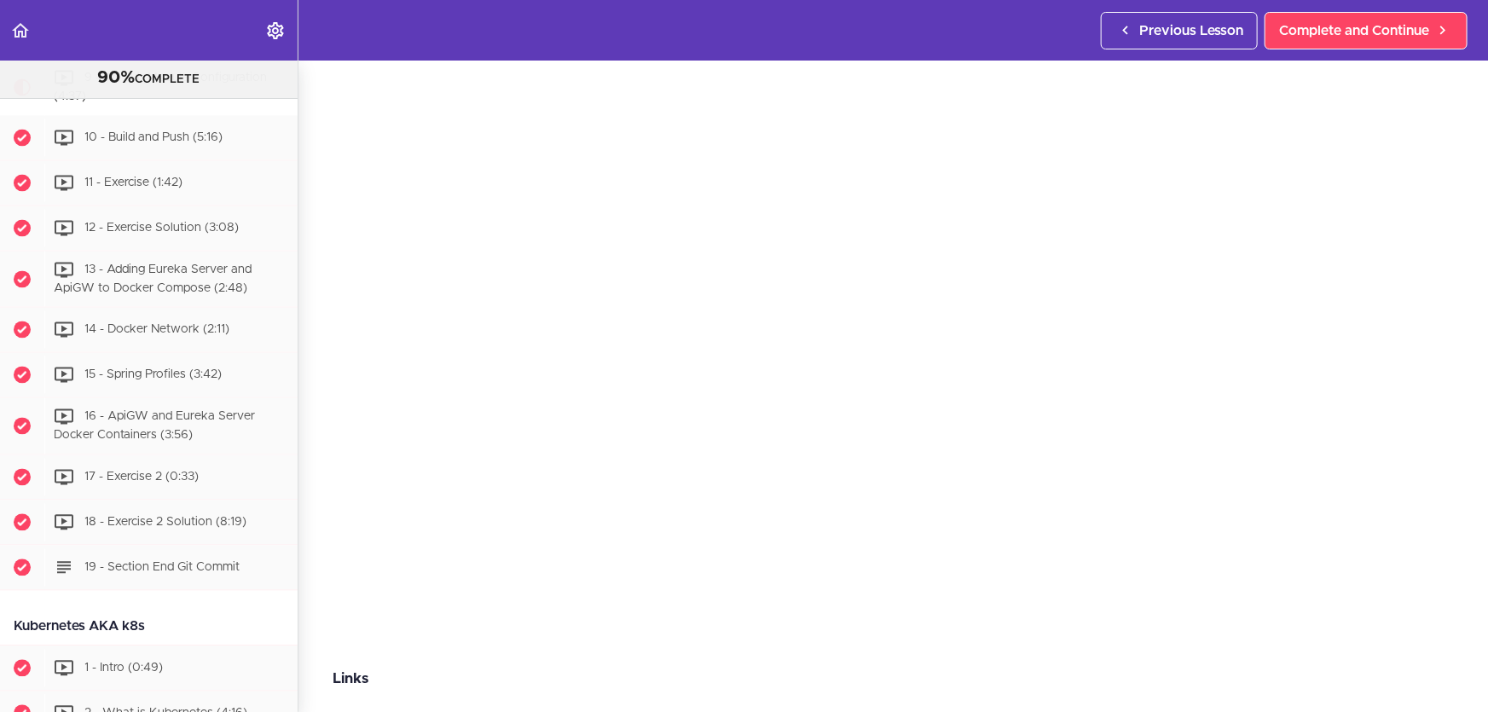
scroll to position [154, 0]
click at [518, 434] on div at bounding box center [518, 434] width 0 height 0
click at [917, 640] on p "Links" at bounding box center [893, 653] width 1121 height 26
click at [1360, 28] on span "Complete and Continue" at bounding box center [1354, 30] width 150 height 20
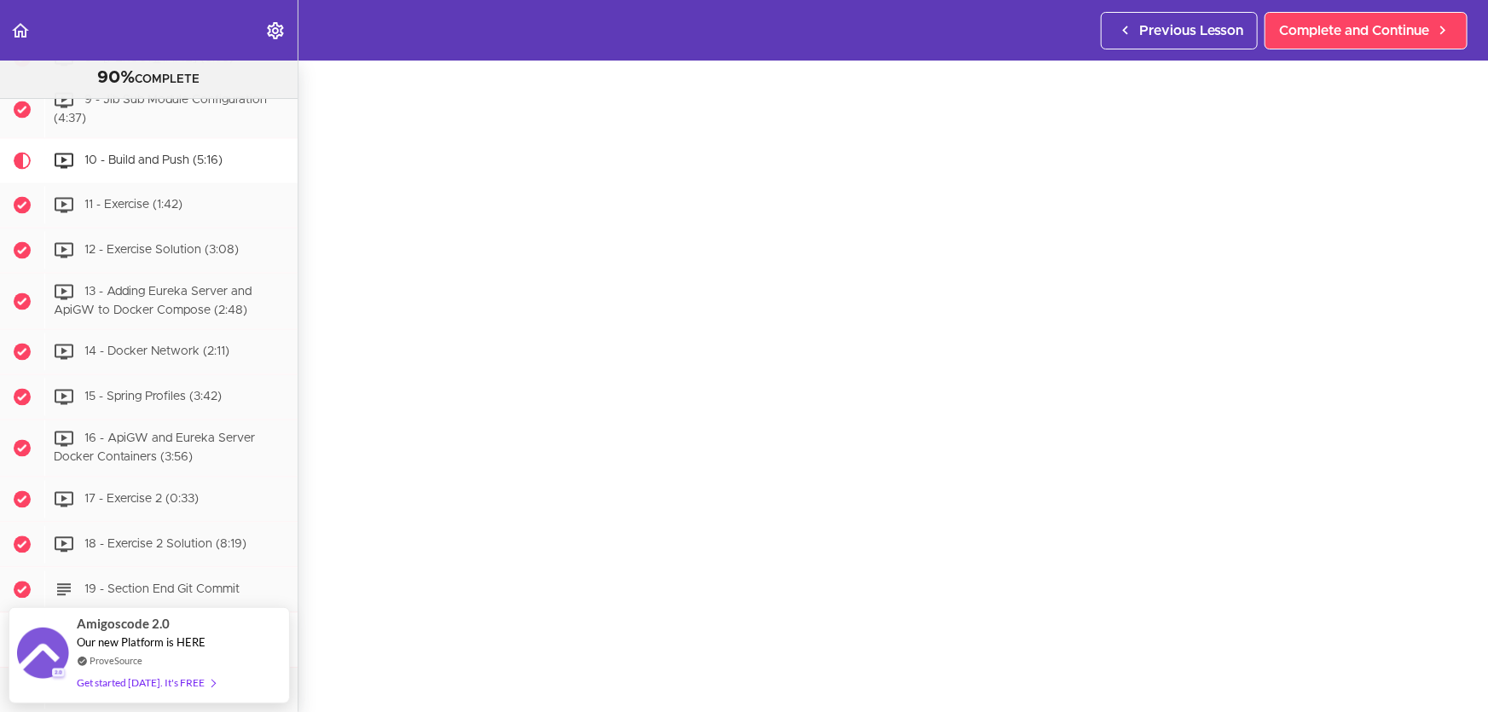
scroll to position [77, 0]
click at [1413, 32] on span "Complete and Continue" at bounding box center [1354, 30] width 150 height 20
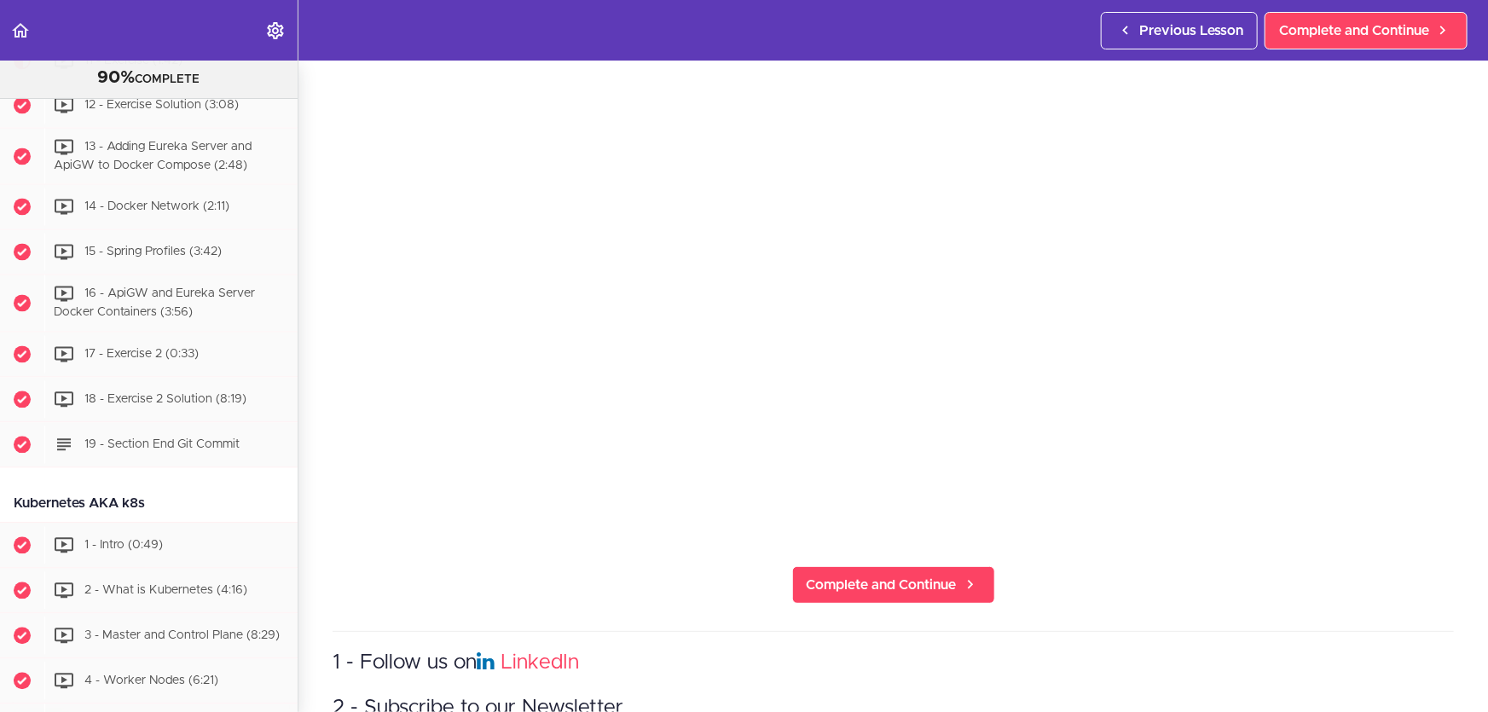
scroll to position [232, 0]
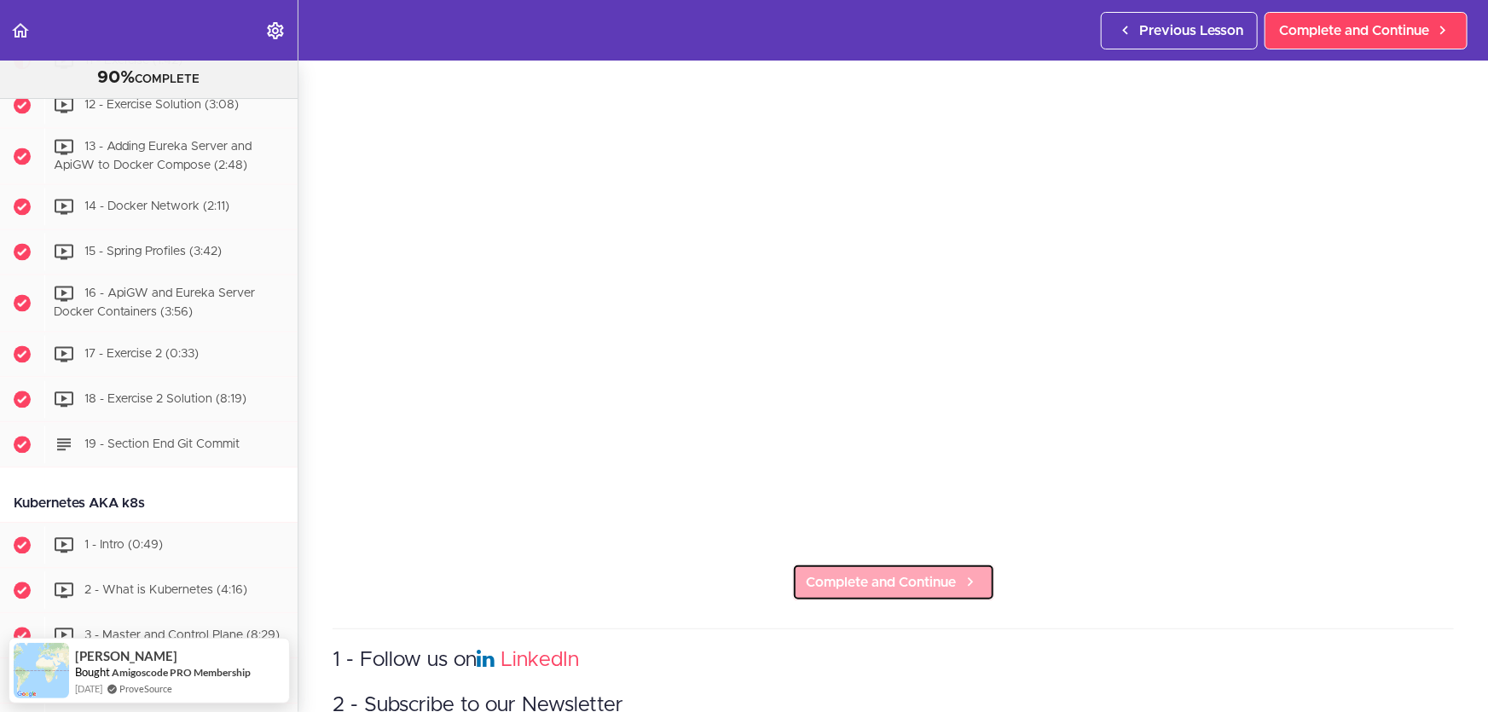
click at [899, 572] on span "Complete and Continue" at bounding box center [882, 582] width 150 height 20
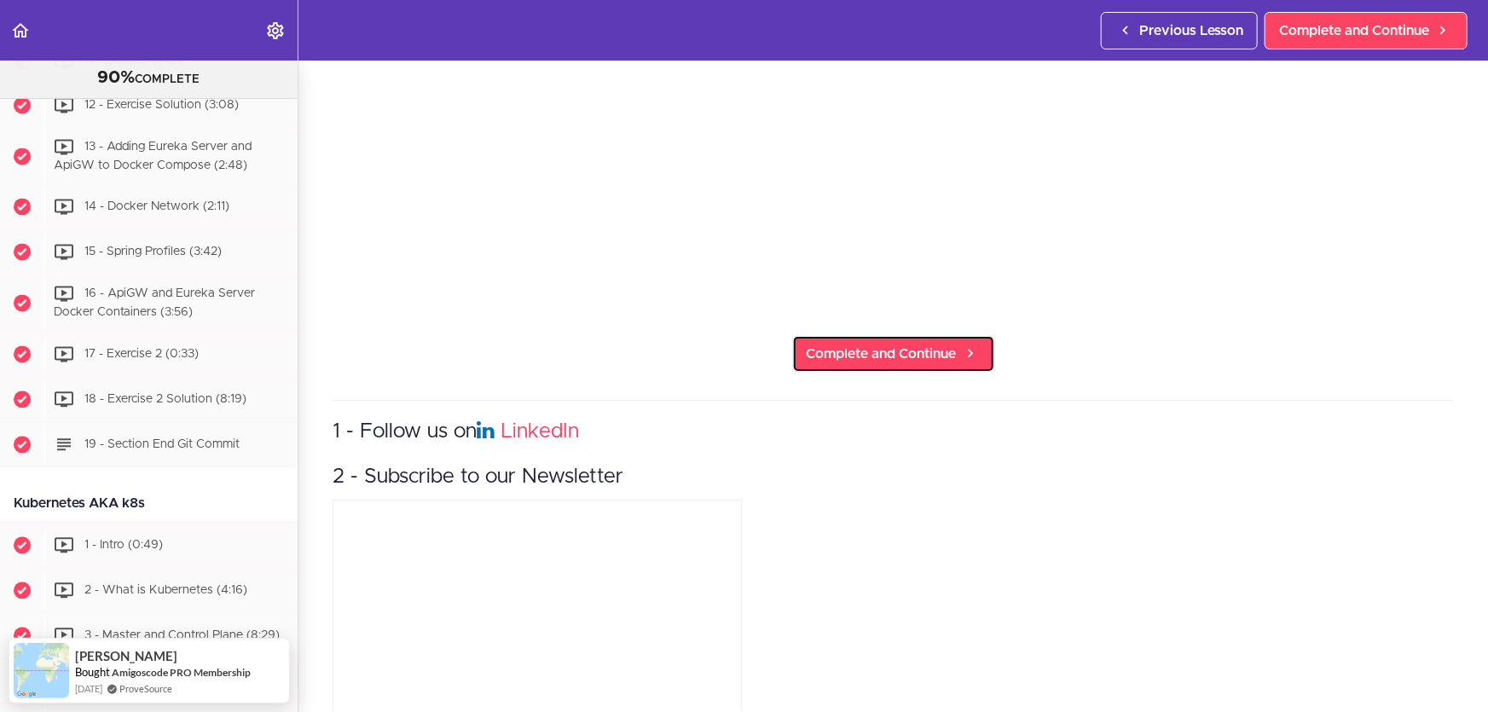
scroll to position [465, 0]
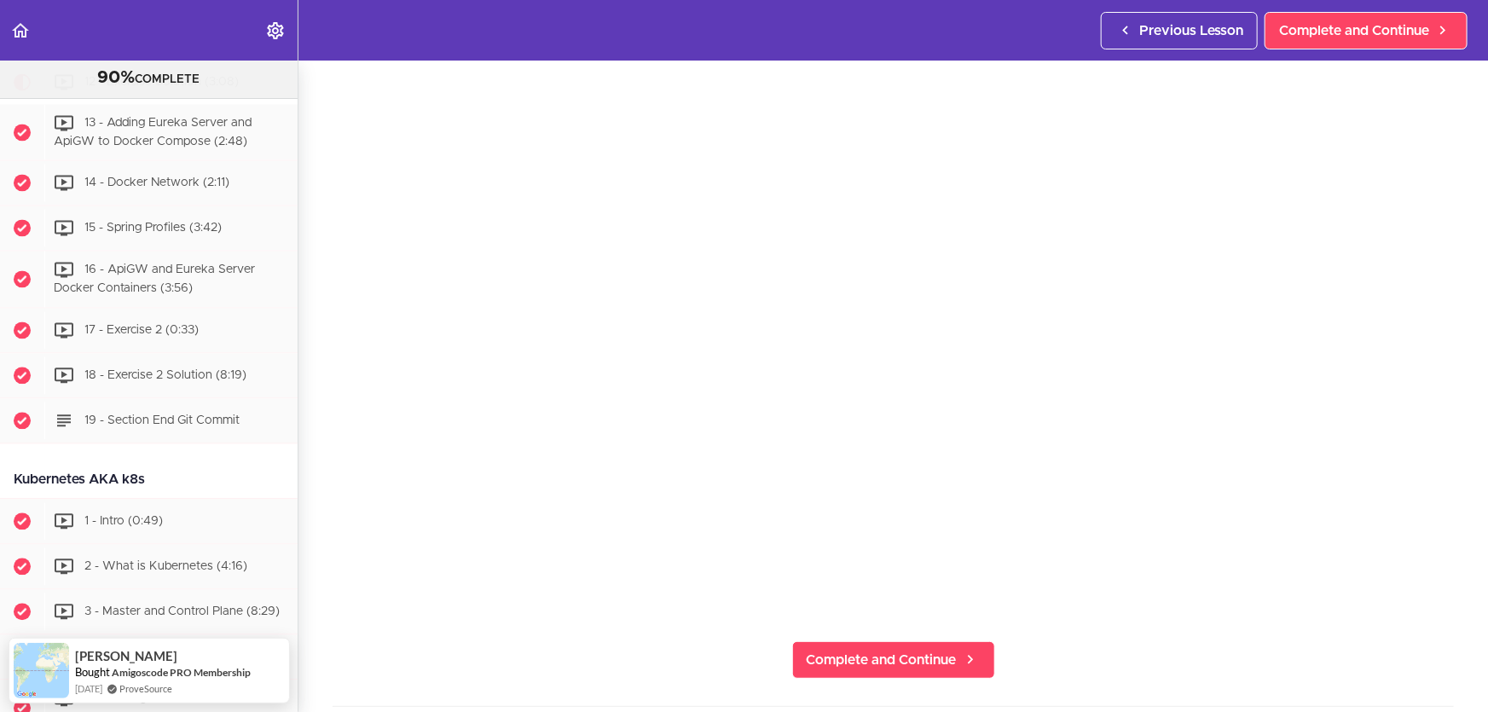
scroll to position [77, 0]
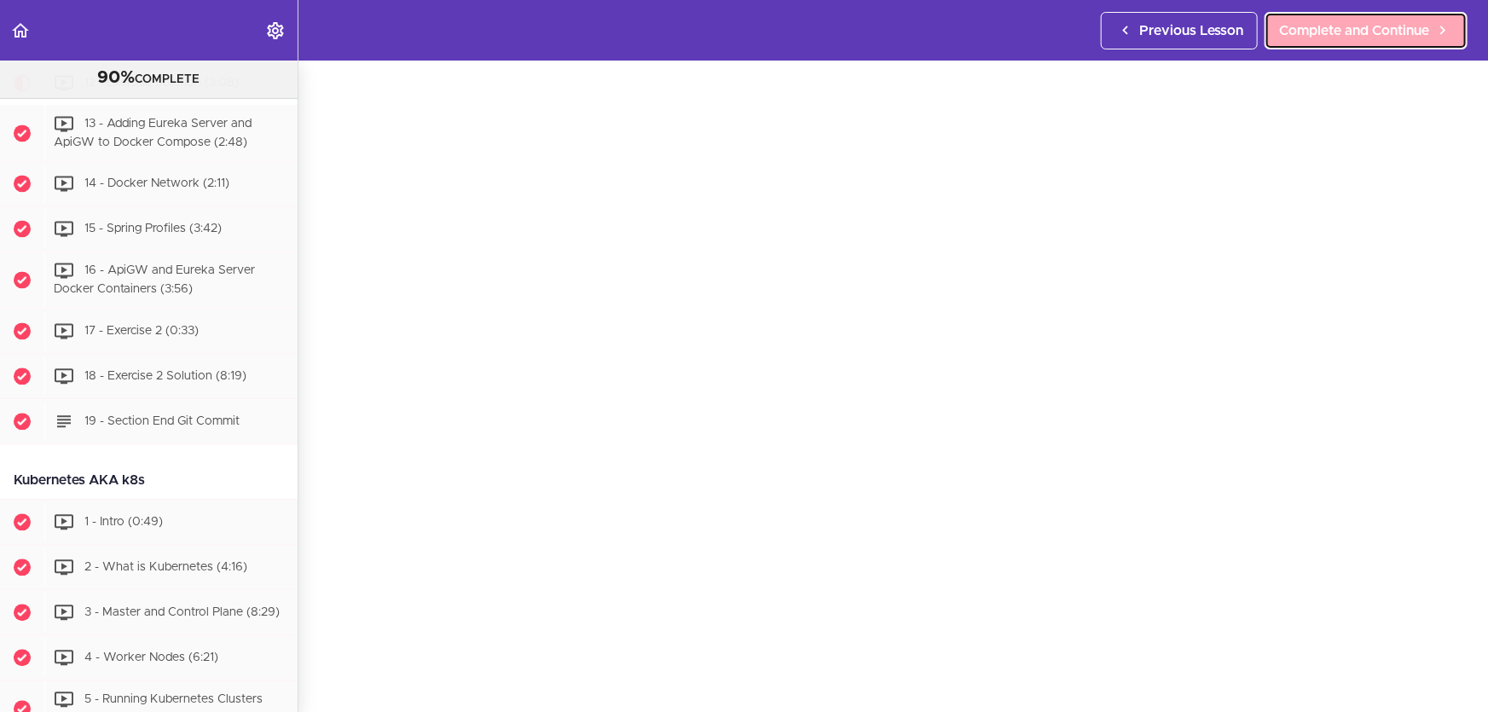
click at [1365, 29] on span "Complete and Continue" at bounding box center [1354, 30] width 150 height 20
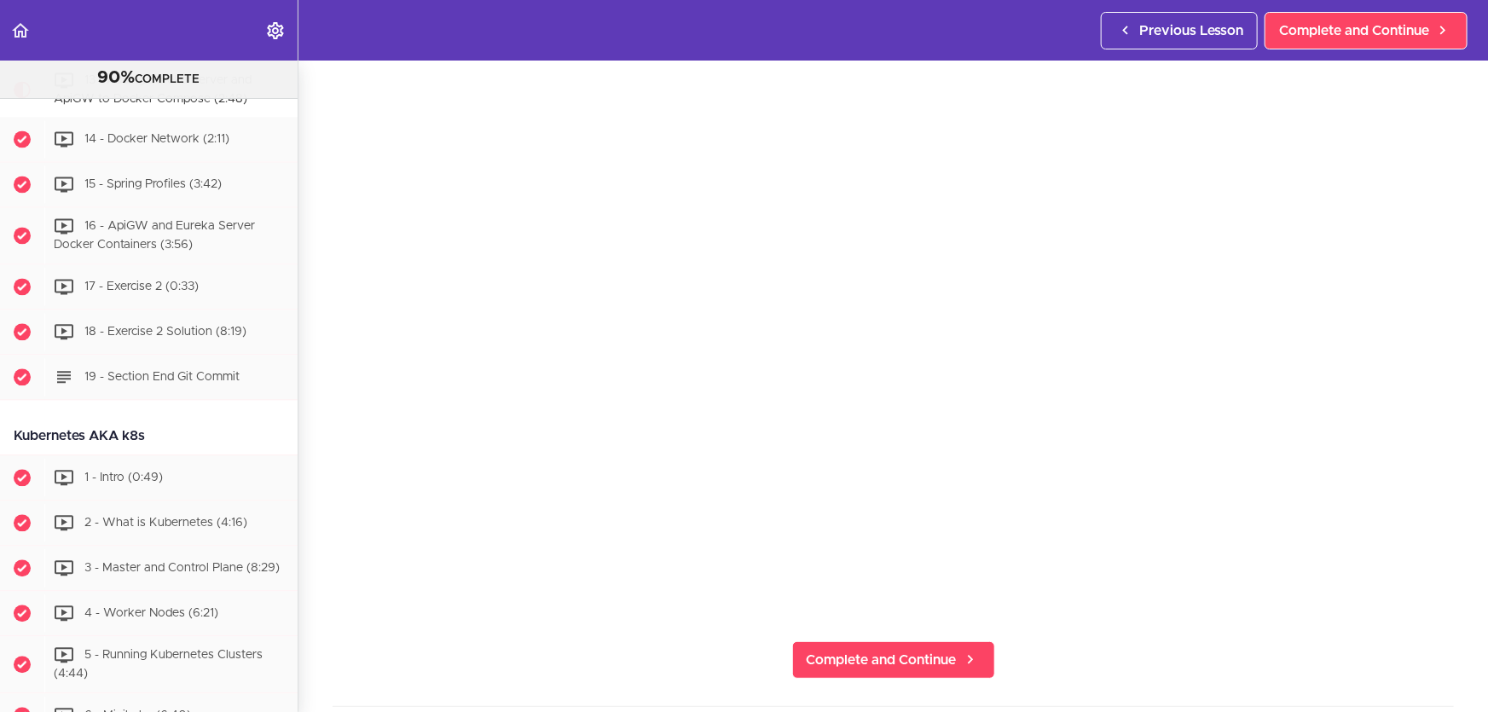
scroll to position [77, 0]
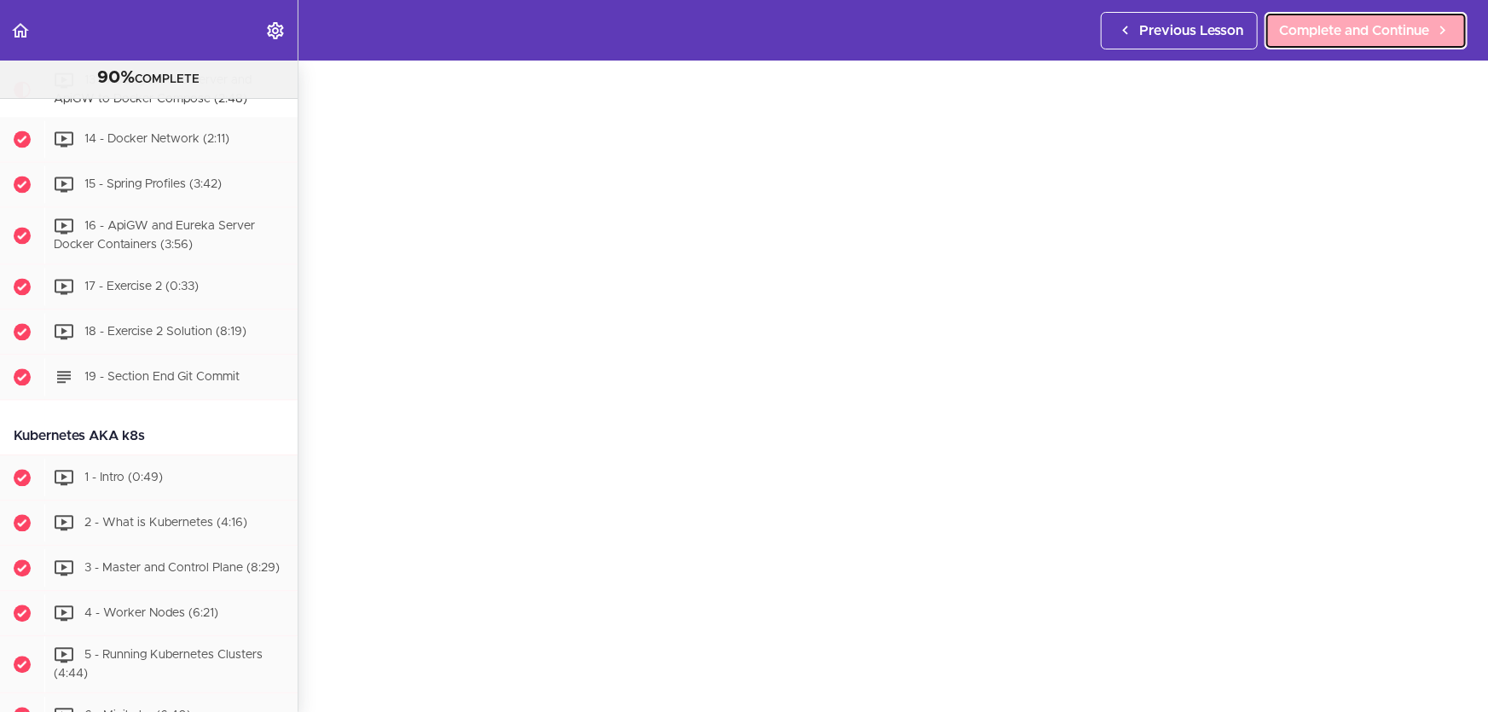
click at [1416, 21] on span "Complete and Continue" at bounding box center [1354, 30] width 150 height 20
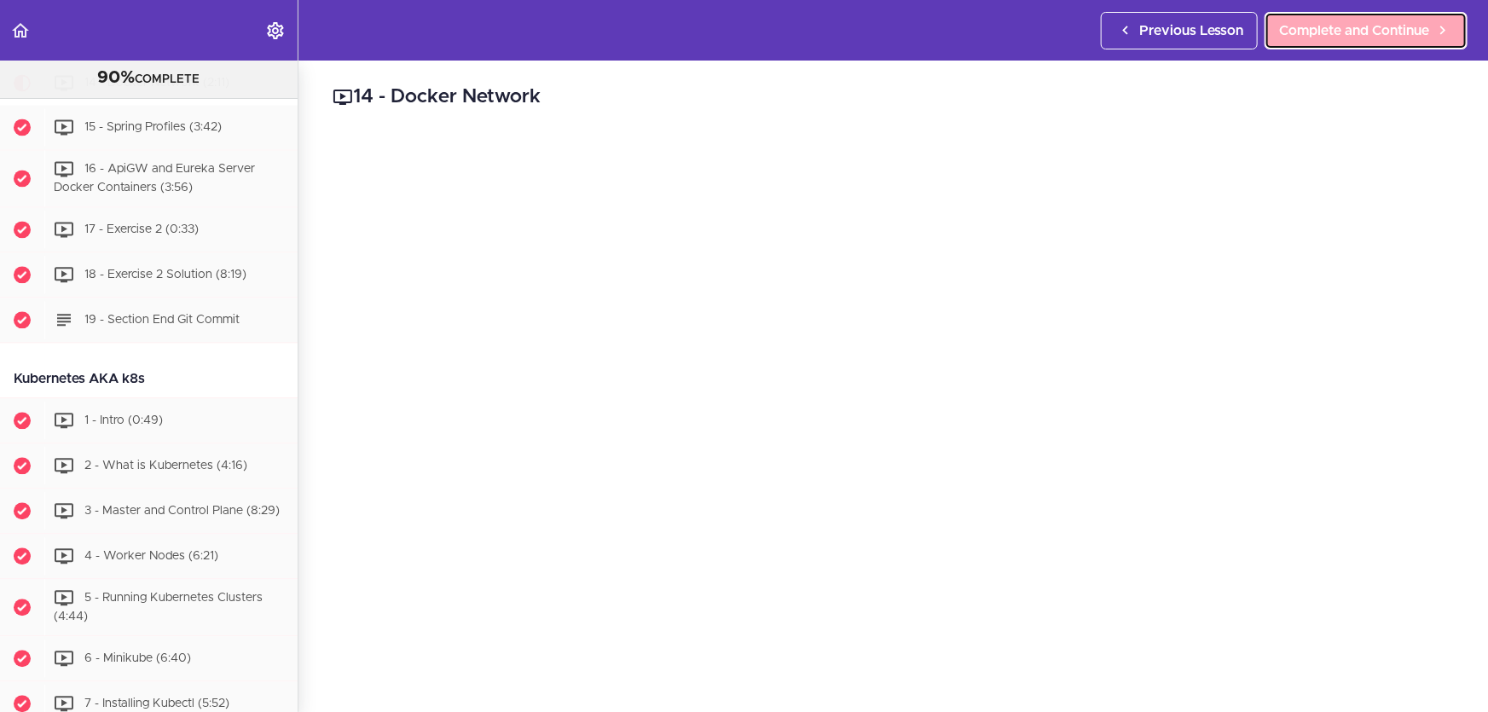
click at [1364, 12] on link "Complete and Continue" at bounding box center [1366, 31] width 203 height 38
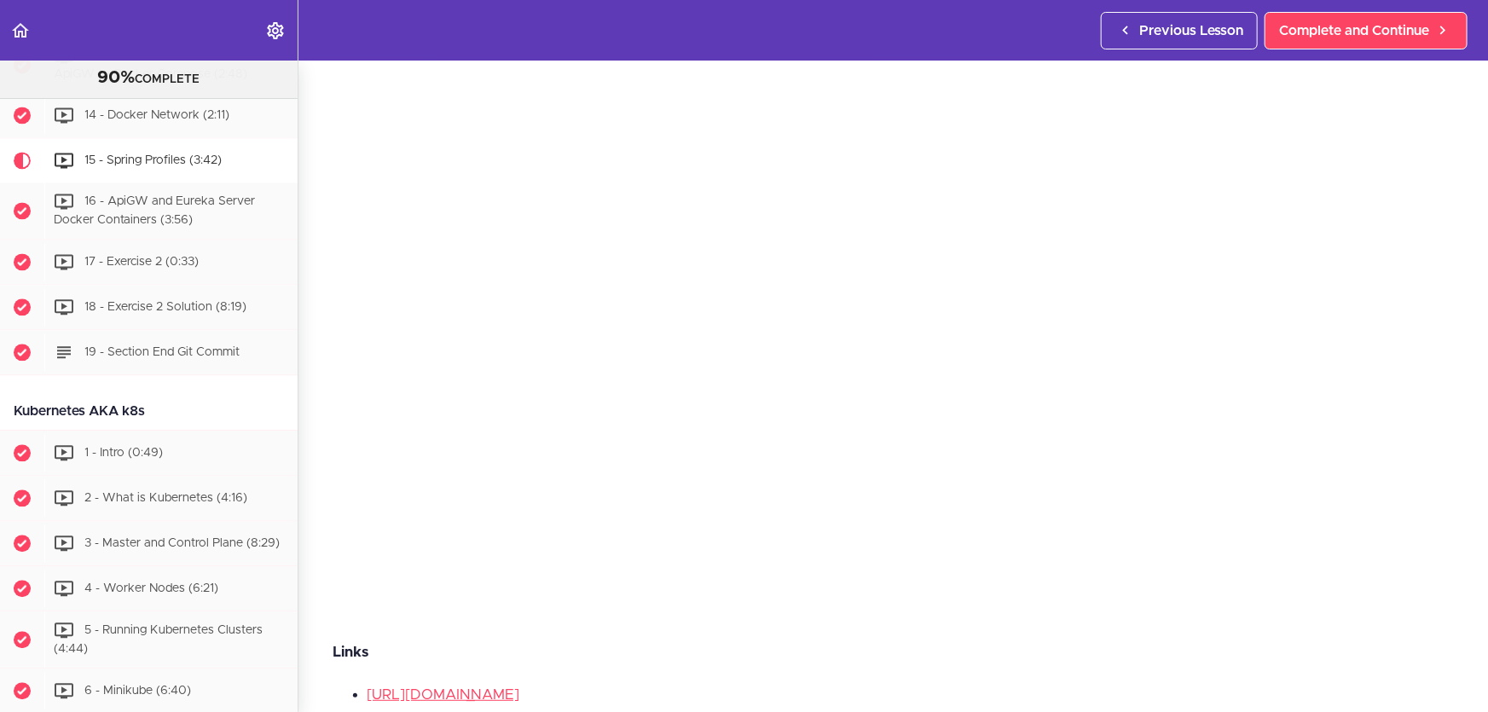
scroll to position [77, 0]
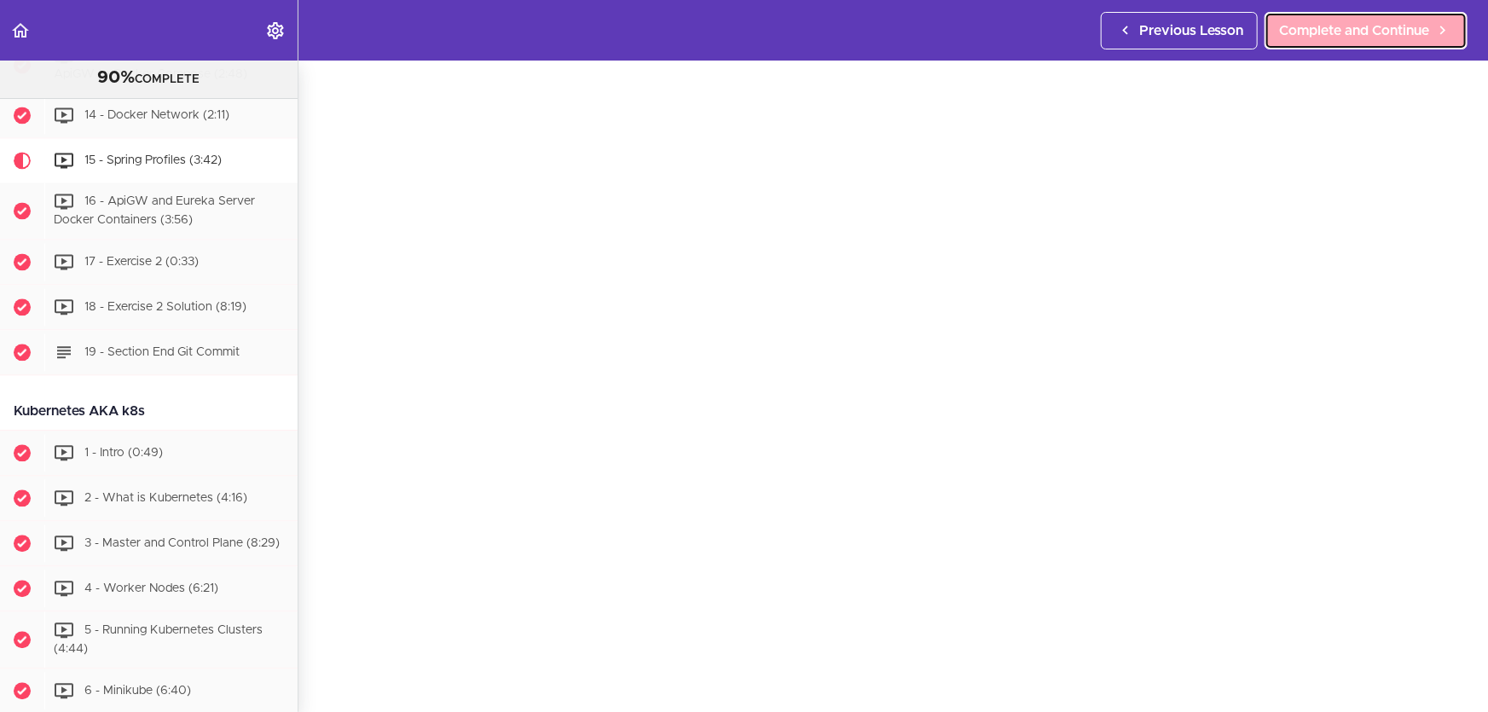
click at [1399, 18] on link "Complete and Continue" at bounding box center [1366, 31] width 203 height 38
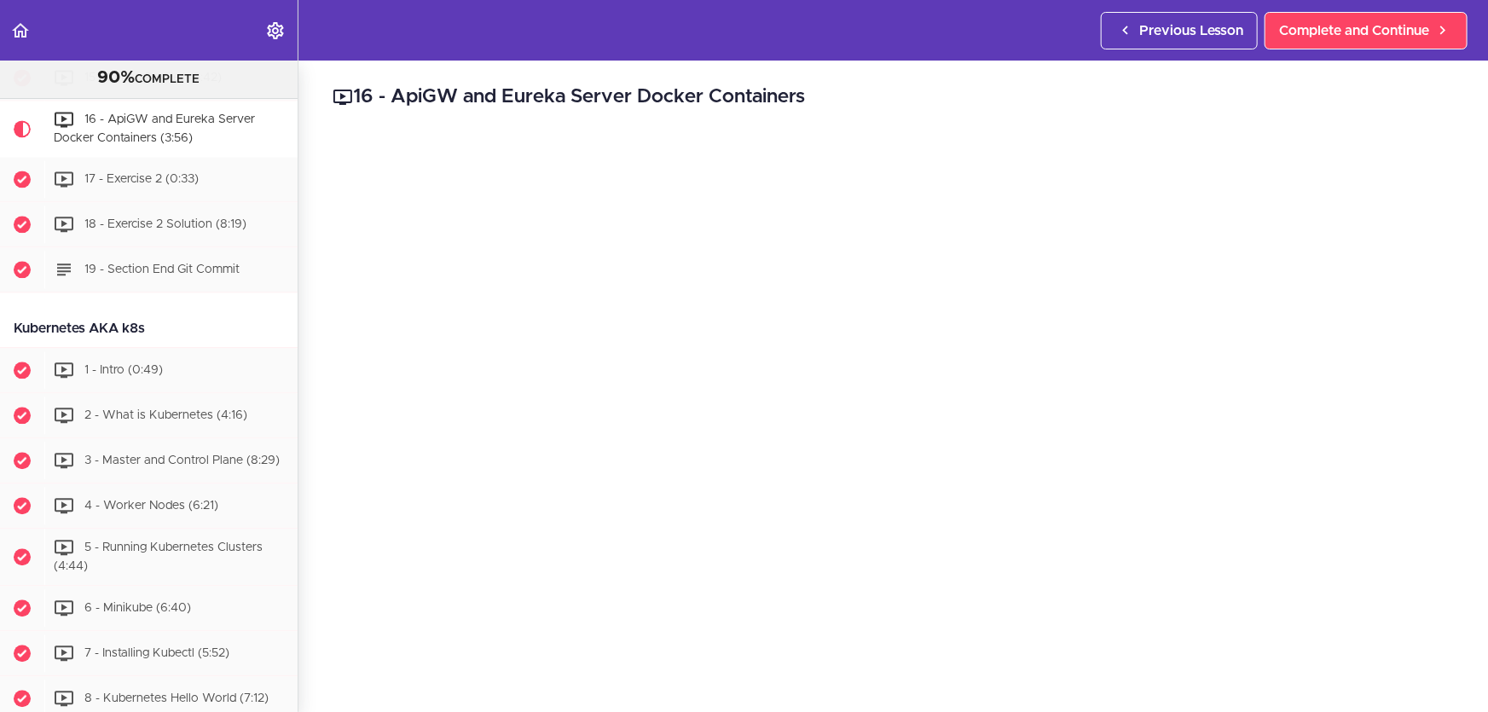
scroll to position [5152, 0]
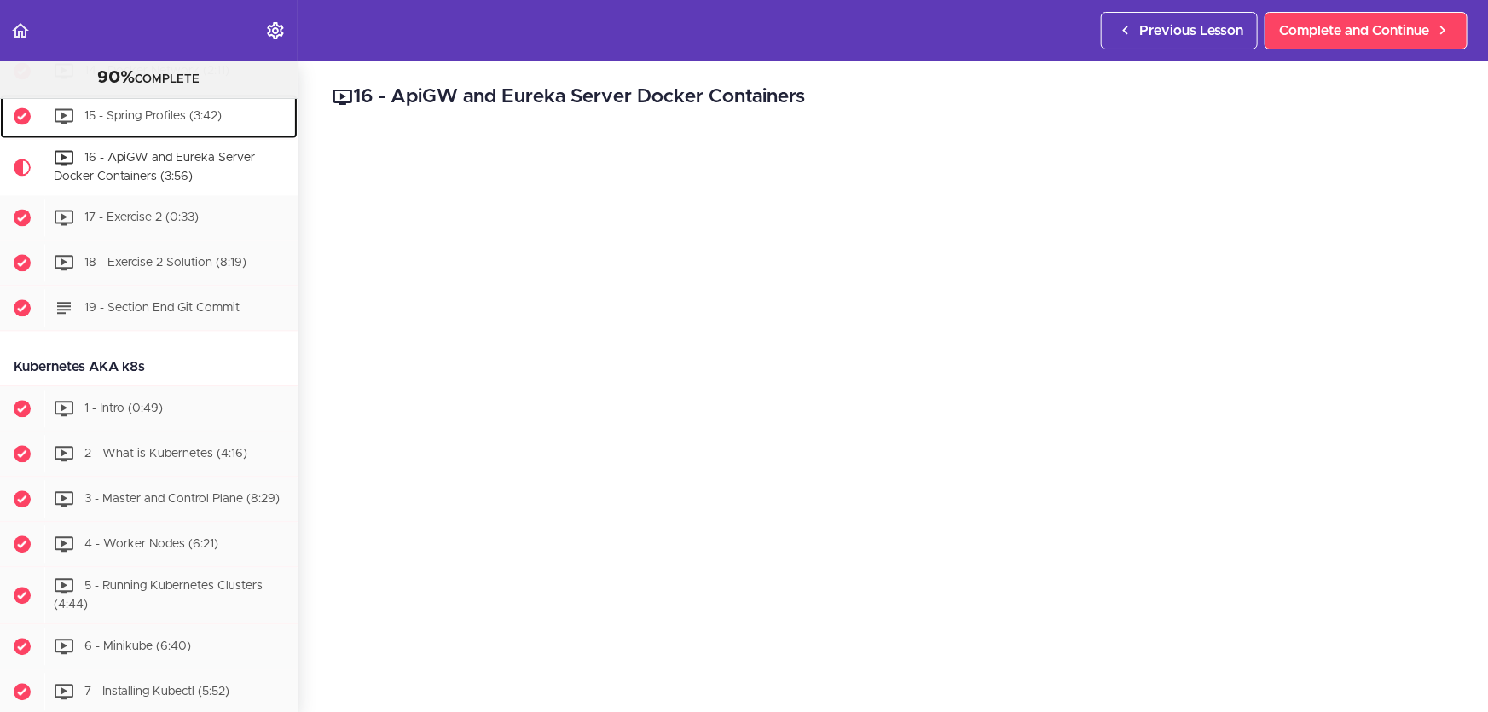
click at [179, 122] on span "15 - Spring Profiles (3:42)" at bounding box center [152, 116] width 137 height 12
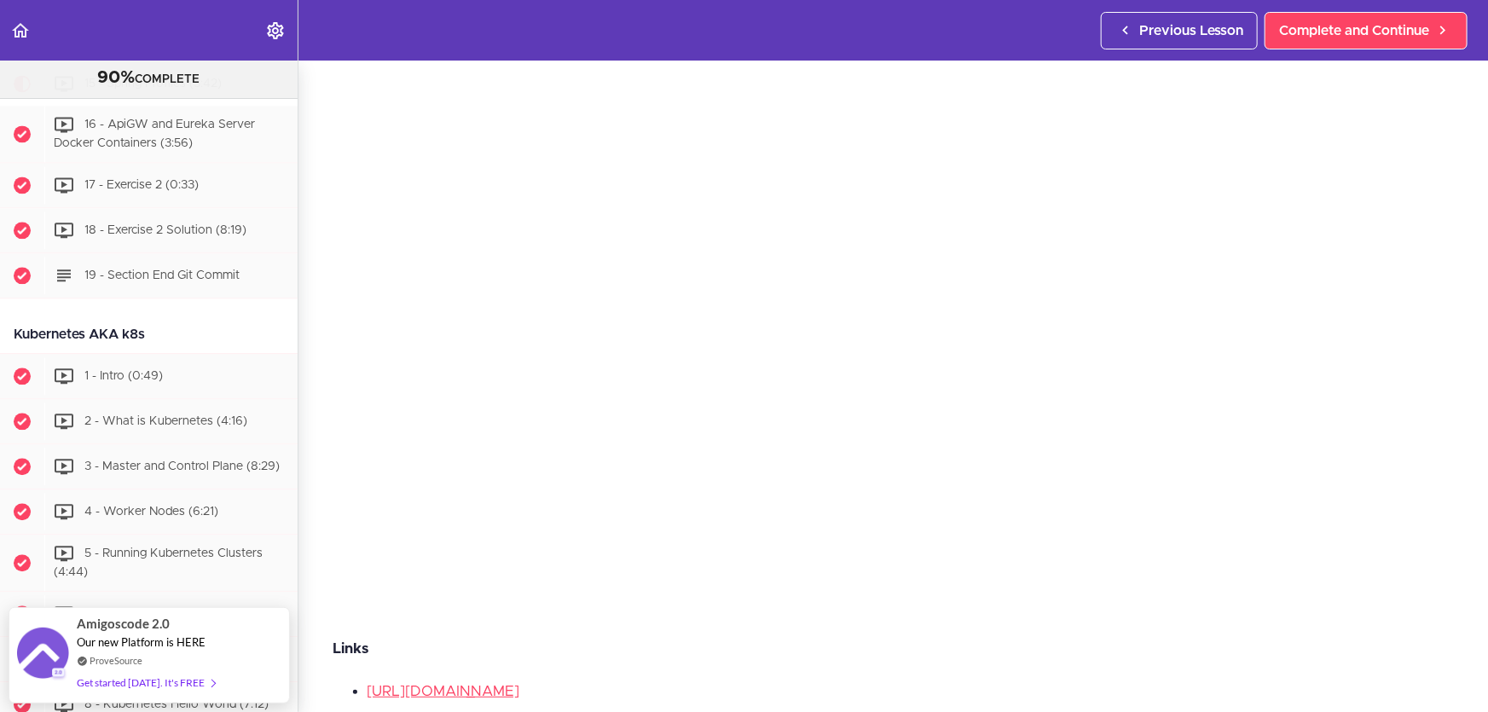
scroll to position [232, 0]
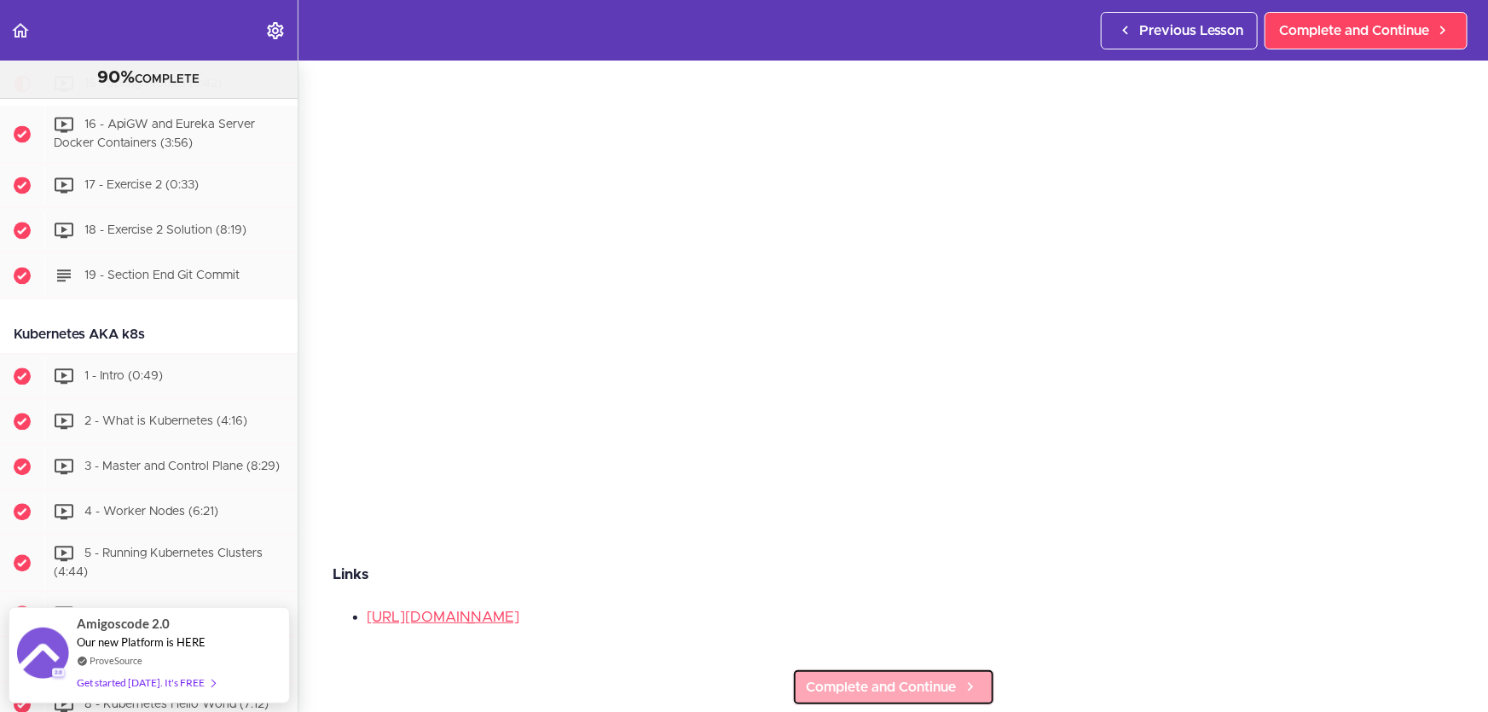
click at [960, 678] on icon at bounding box center [970, 687] width 20 height 18
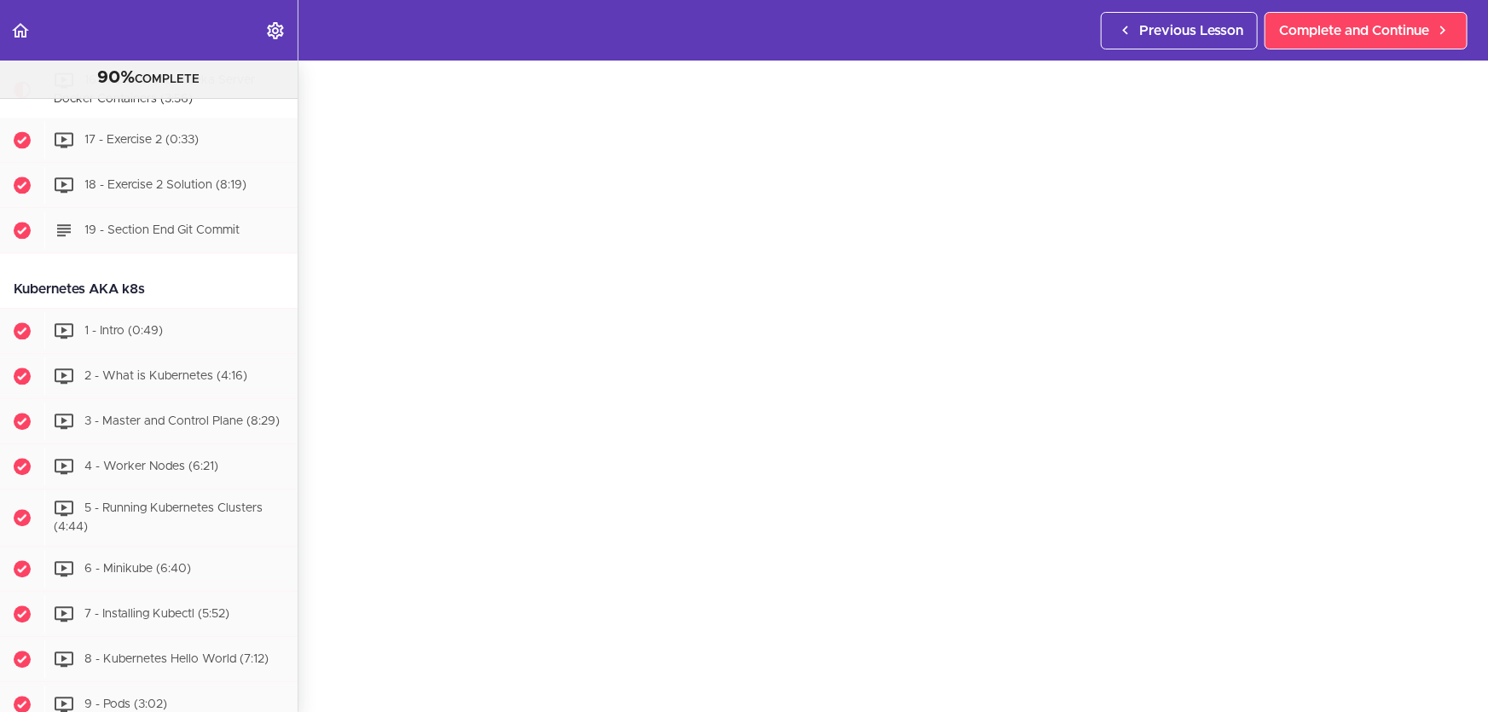
scroll to position [77, 0]
click at [677, 694] on section "Microservices and Distributed Systems 90% COMPLETE Getting Started 1 - Few Word…" at bounding box center [744, 387] width 1488 height 652
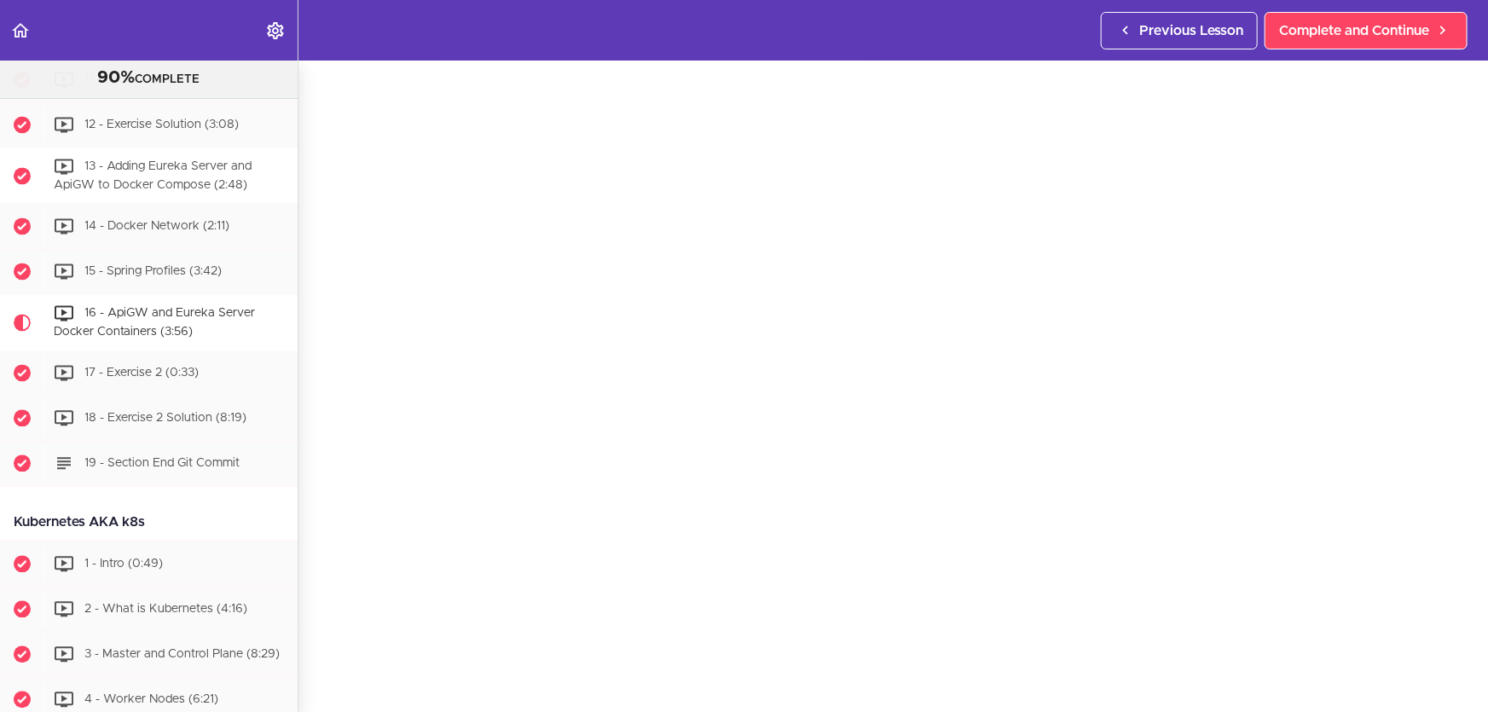
scroll to position [4920, 0]
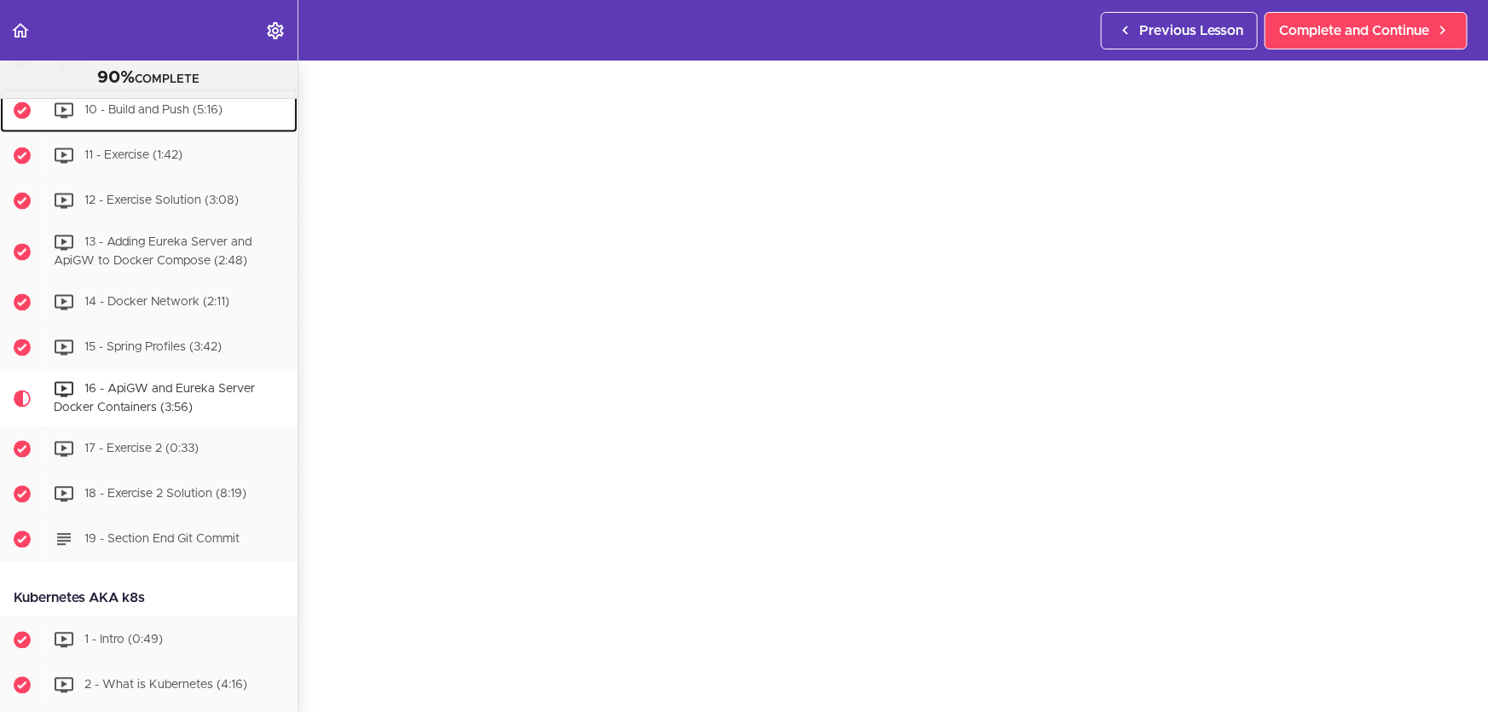
click at [191, 130] on div "10 - Build and Push (5:16)" at bounding box center [170, 111] width 253 height 38
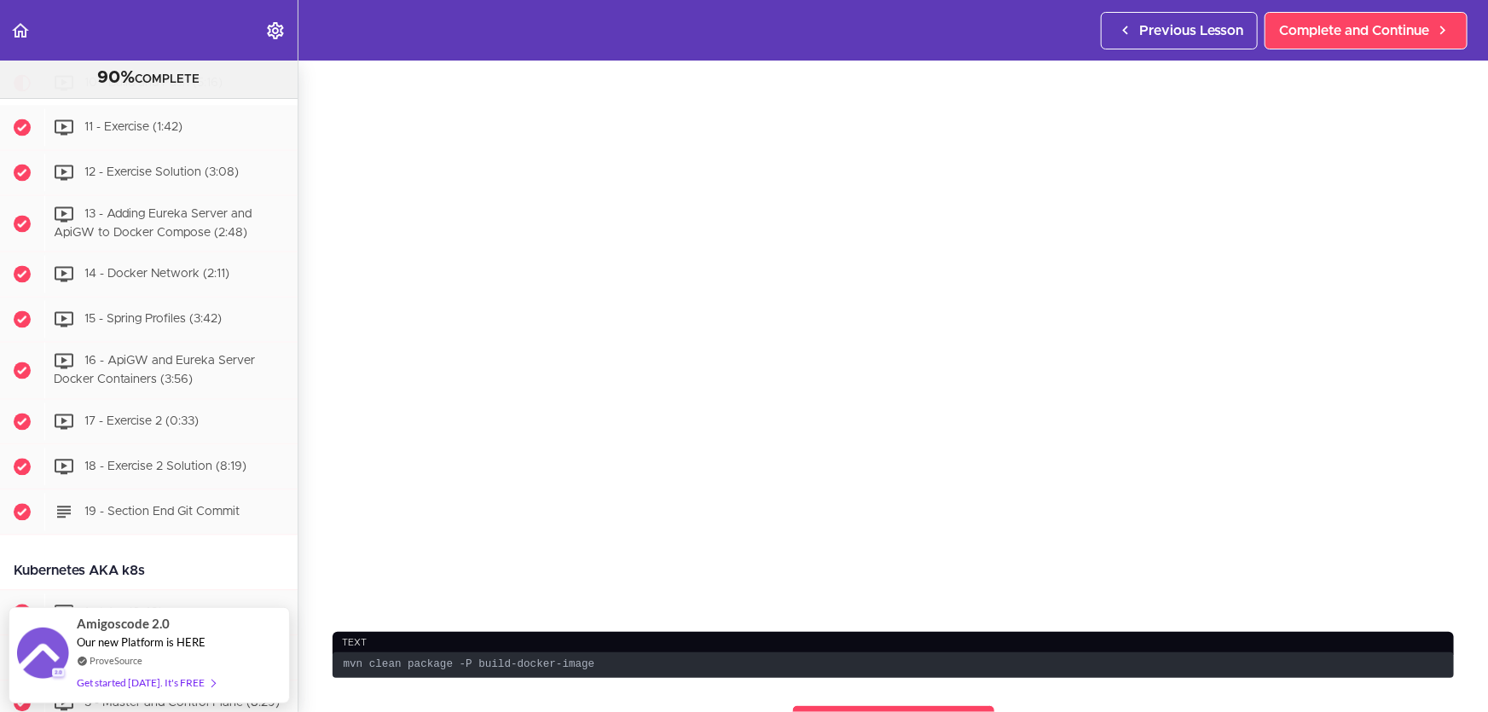
scroll to position [154, 0]
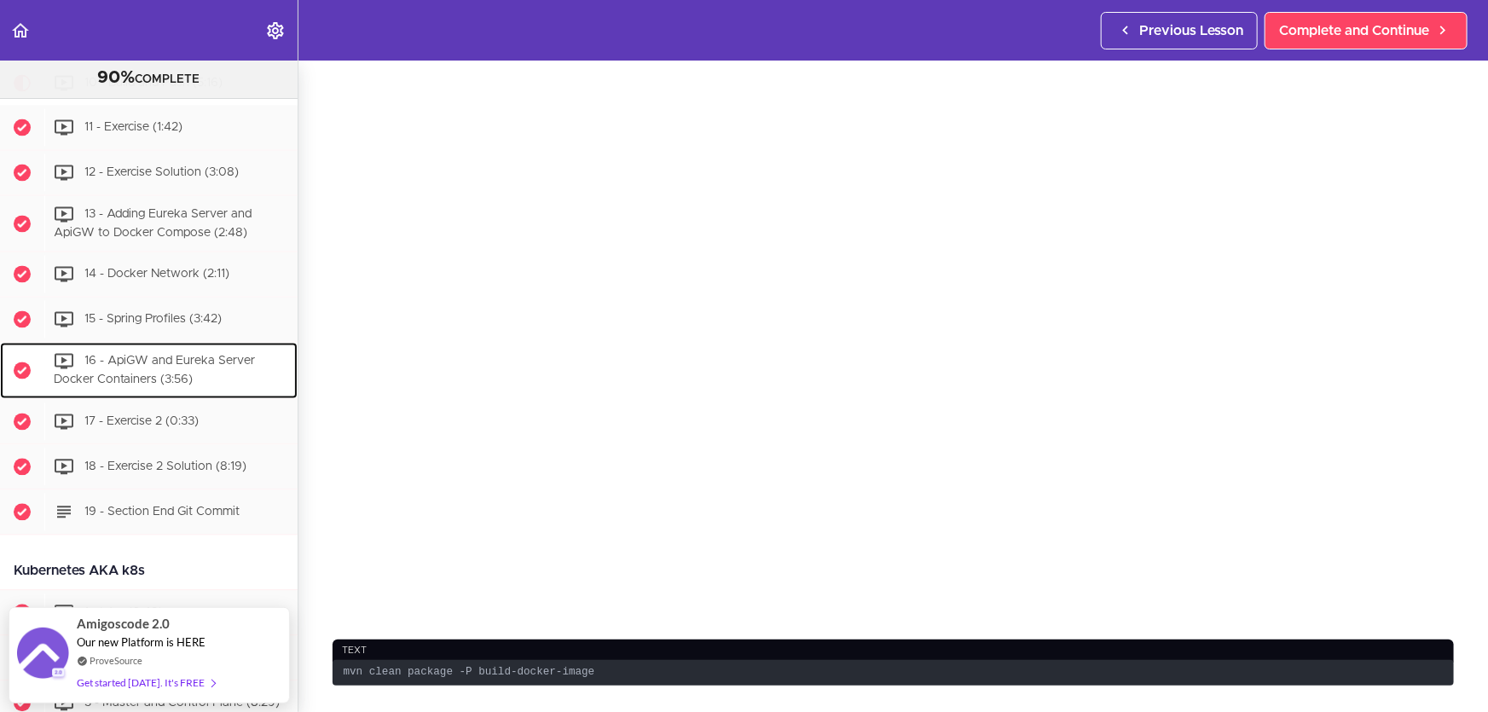
click at [191, 387] on span "16 - ApiGW and Eureka Server Docker Containers (3:56)" at bounding box center [154, 372] width 201 height 32
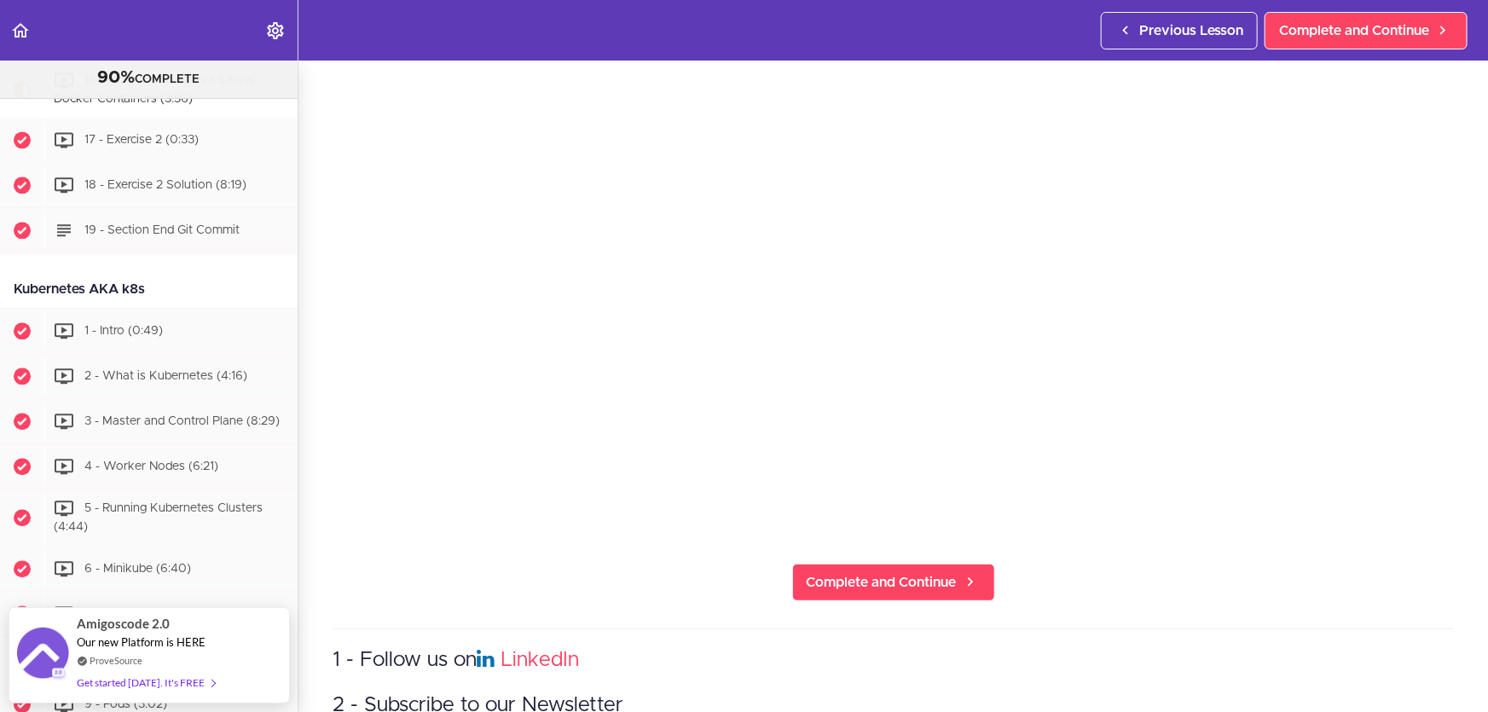
scroll to position [154, 0]
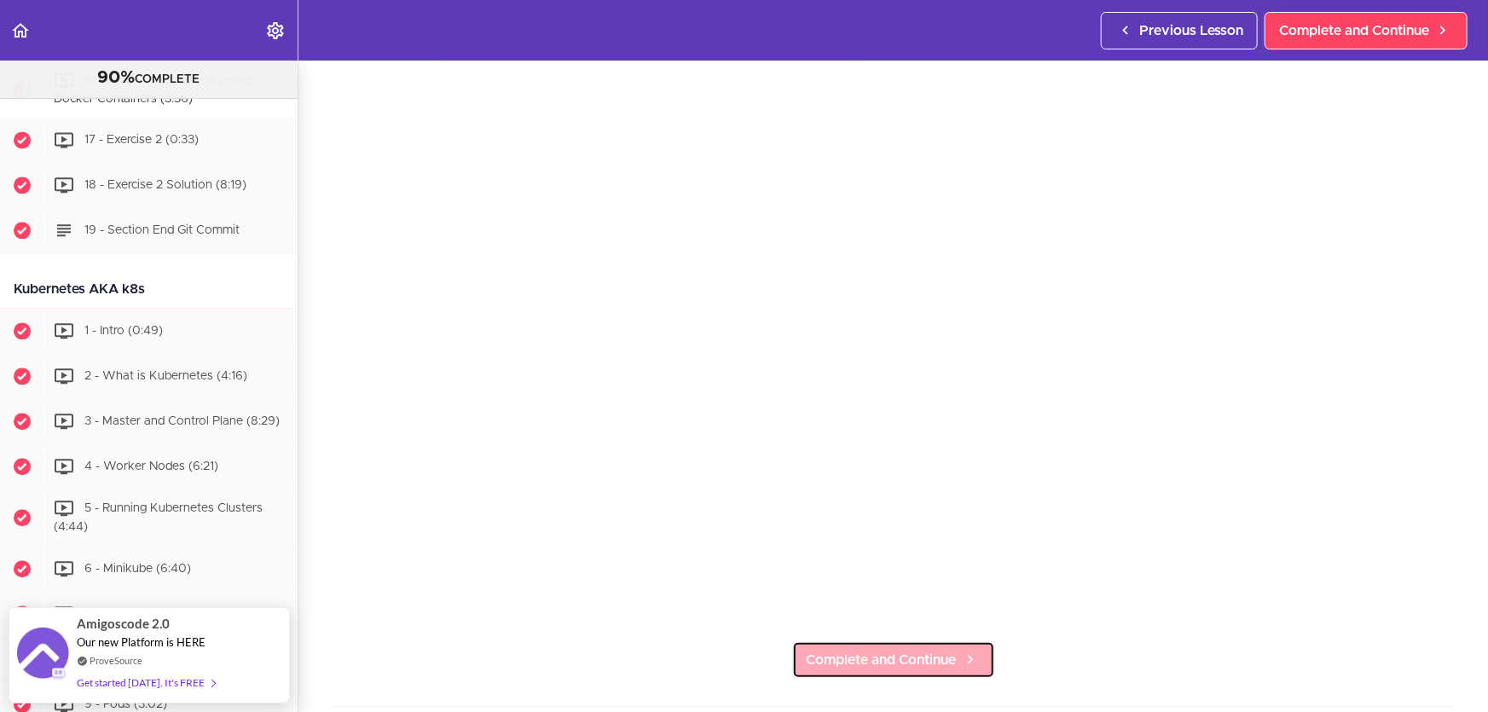
click at [883, 658] on span "Complete and Continue" at bounding box center [882, 660] width 150 height 20
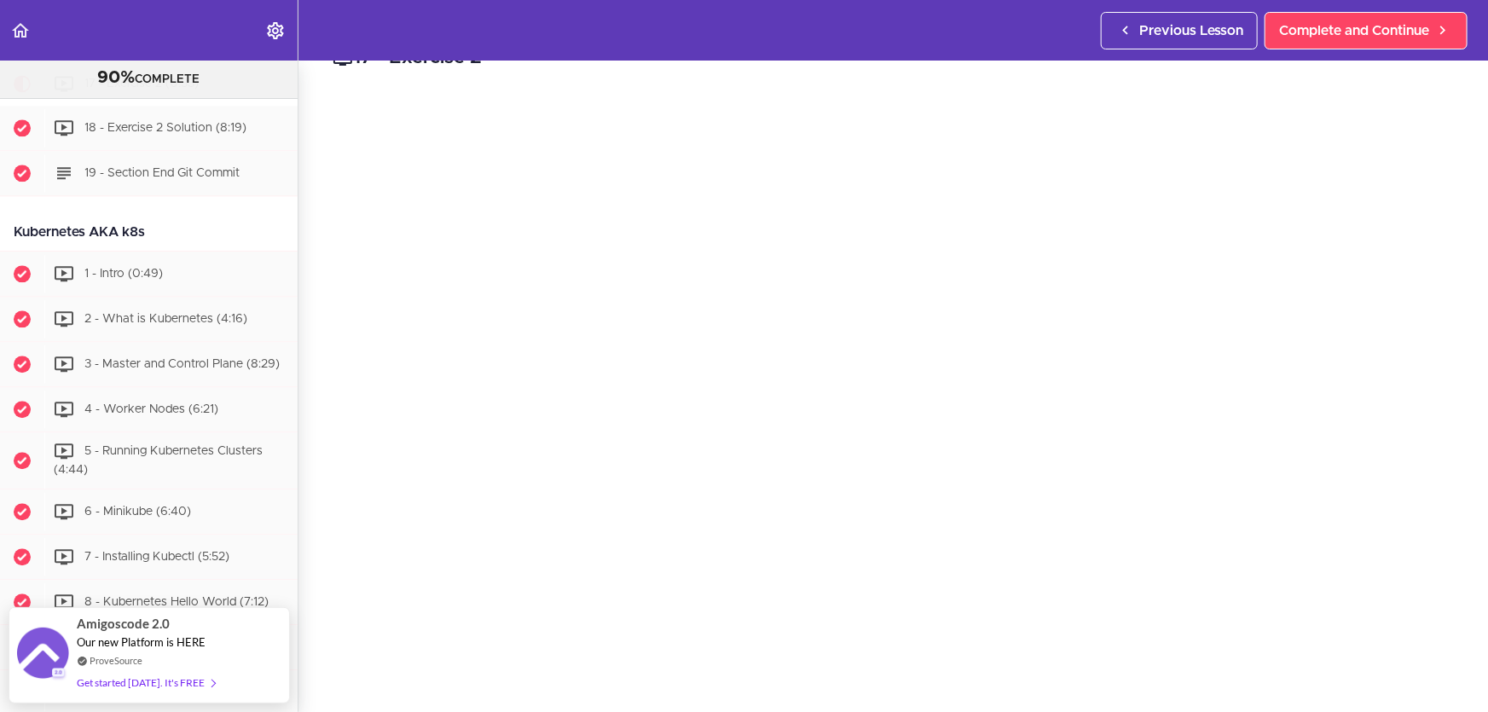
scroll to position [77, 0]
